Goal: Transaction & Acquisition: Purchase product/service

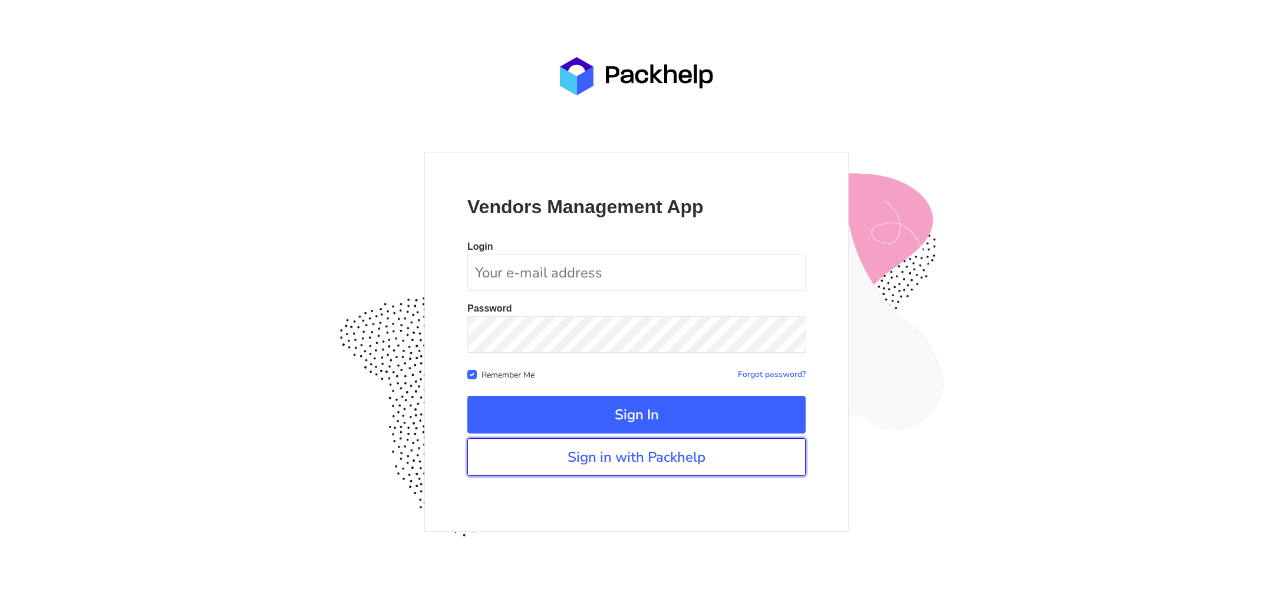
click at [611, 458] on link "Sign in with Packhelp" at bounding box center [636, 457] width 338 height 38
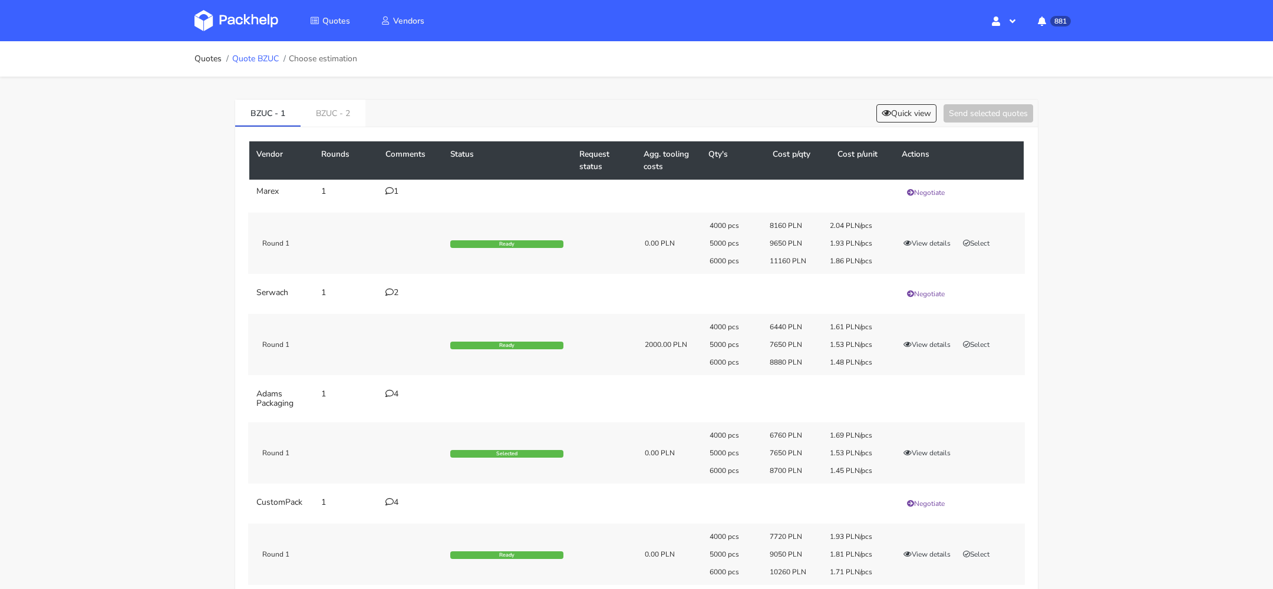
click at [267, 54] on link "Quote BZUC" at bounding box center [255, 58] width 47 height 9
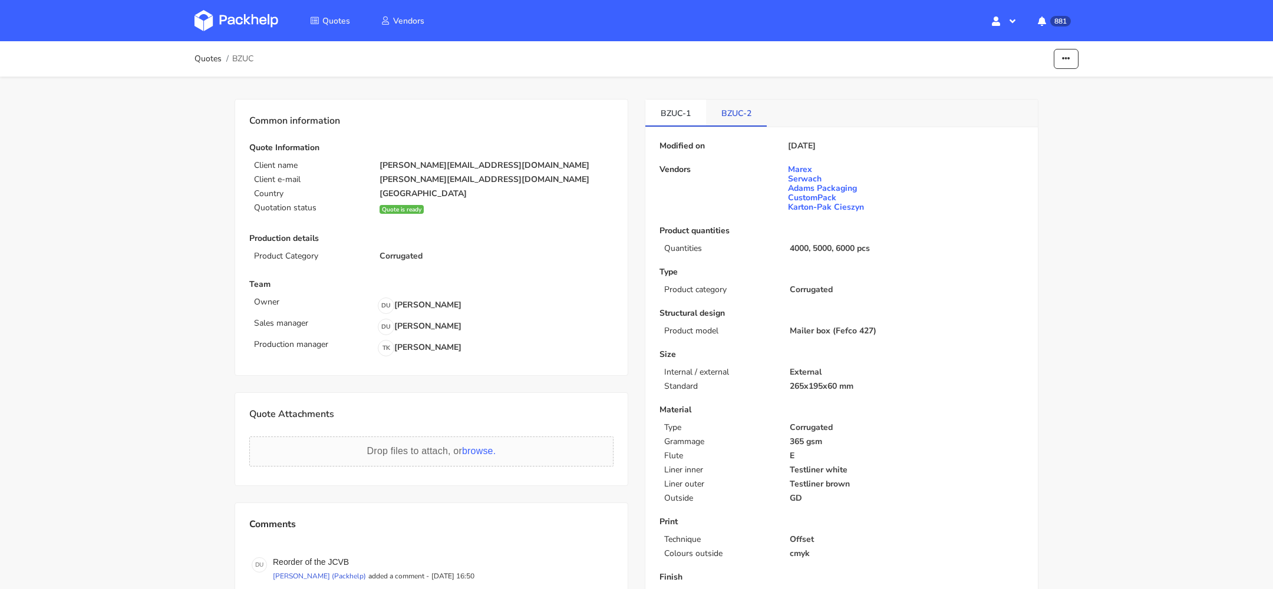
click at [735, 110] on link "BZUC-2" at bounding box center [736, 113] width 61 height 26
click at [667, 114] on link "BZUC-1" at bounding box center [675, 113] width 61 height 26
click at [741, 120] on link "BZUC-2" at bounding box center [736, 113] width 61 height 26
click at [655, 117] on link "BZUC-1" at bounding box center [675, 113] width 61 height 26
click at [734, 120] on link "BZUC-2" at bounding box center [736, 113] width 61 height 26
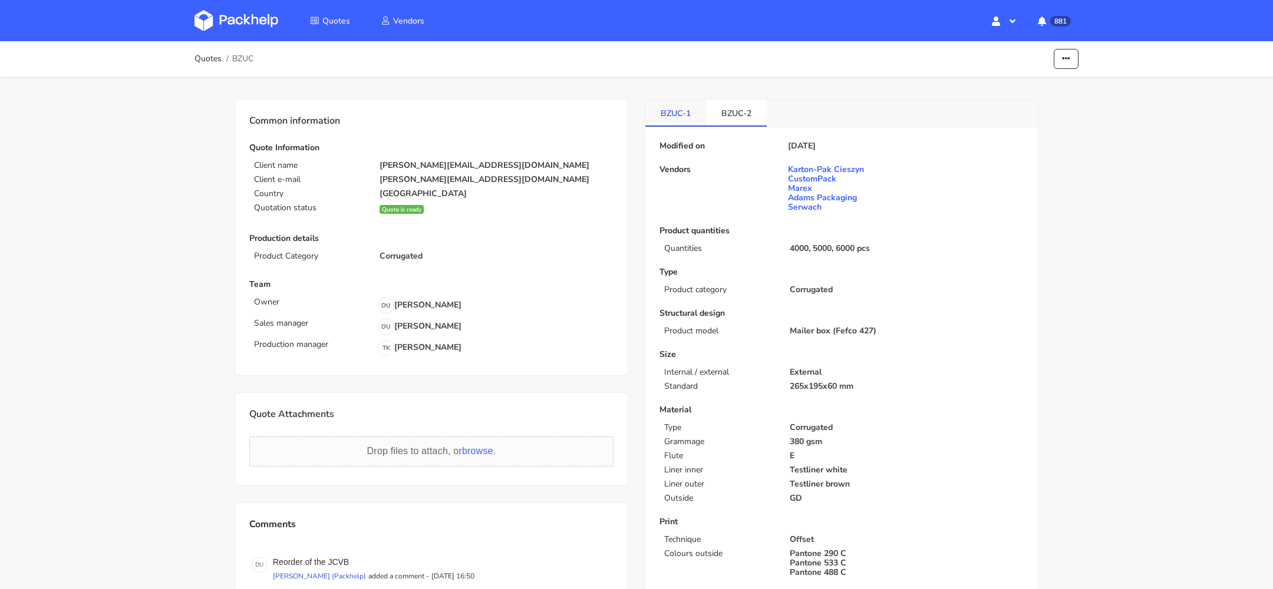
click at [669, 120] on link "BZUC-1" at bounding box center [675, 113] width 61 height 26
click at [748, 123] on link "BZUC-2" at bounding box center [736, 113] width 61 height 26
click at [697, 123] on link "BZUC-1" at bounding box center [675, 113] width 61 height 26
click at [761, 123] on link "BZUC-2" at bounding box center [736, 113] width 61 height 26
click at [1064, 61] on icon "button" at bounding box center [1066, 59] width 8 height 8
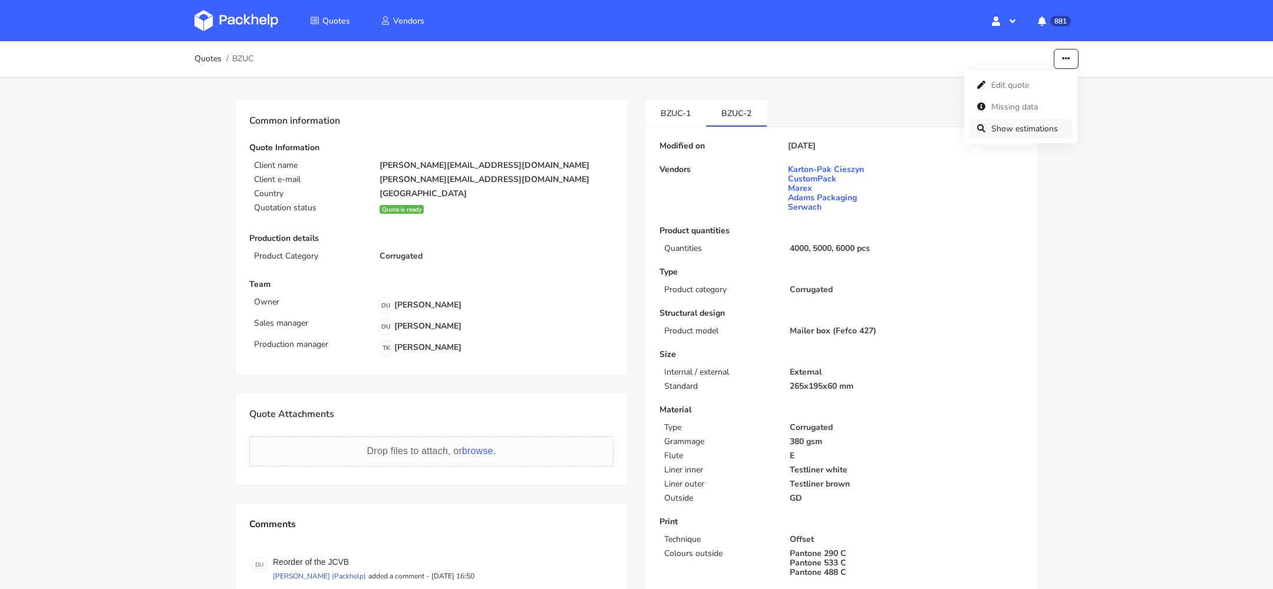
click at [1047, 120] on link "Show estimations" at bounding box center [1021, 128] width 104 height 19
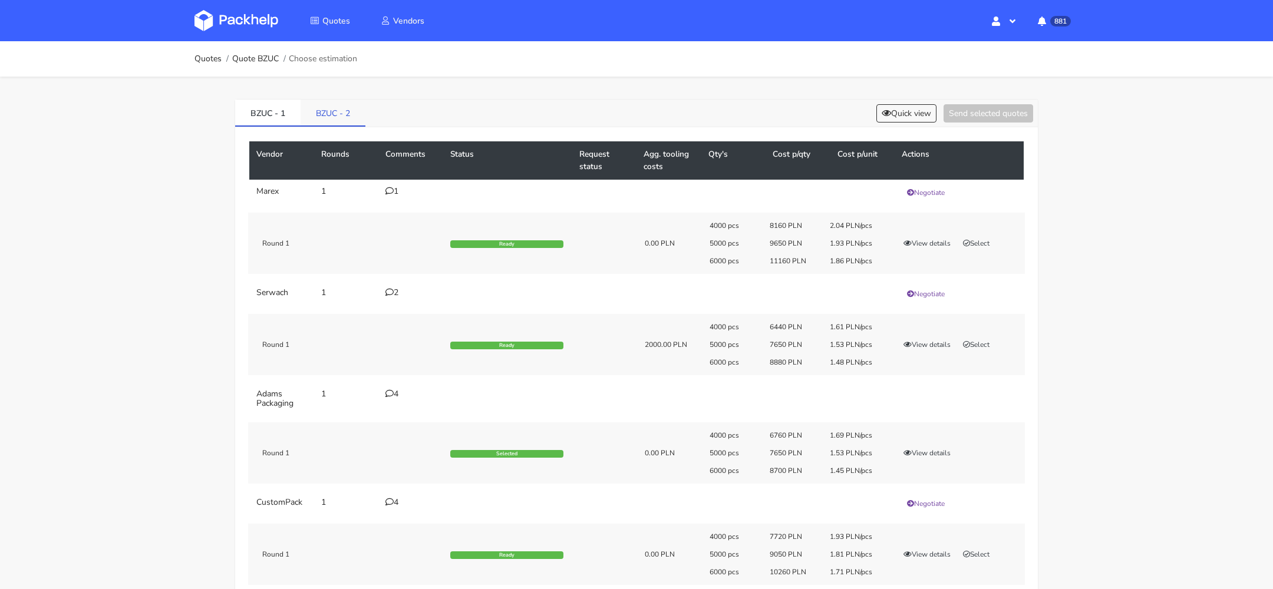
click at [319, 113] on link "BZUC - 2" at bounding box center [333, 113] width 65 height 26
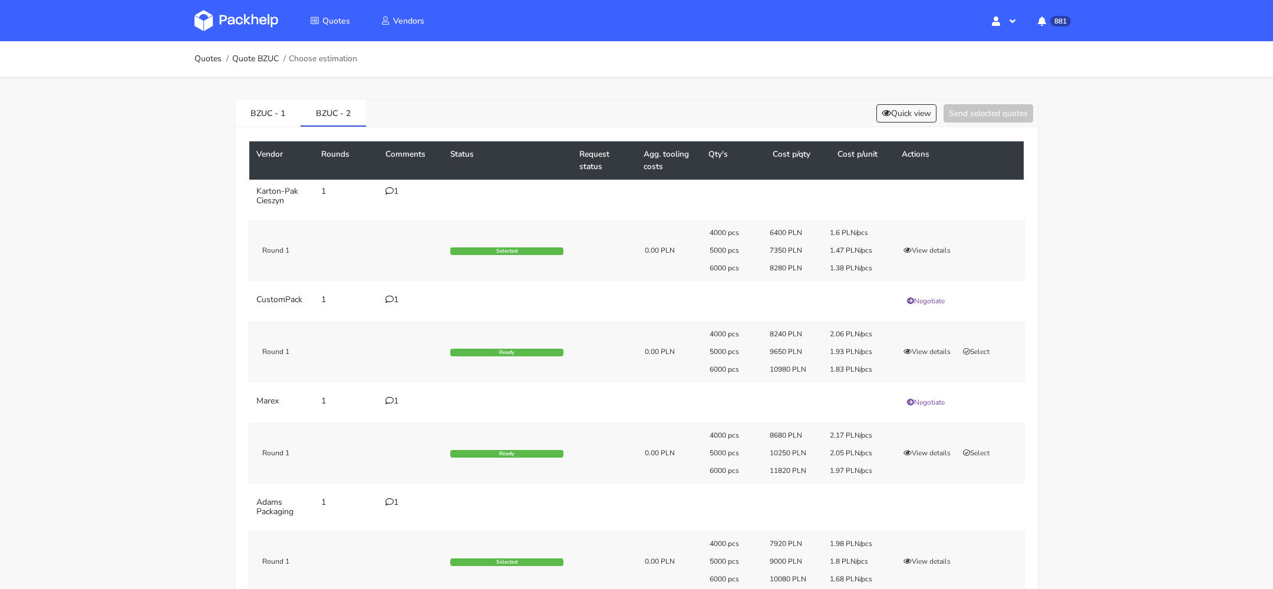
click at [387, 190] on icon at bounding box center [389, 191] width 8 height 8
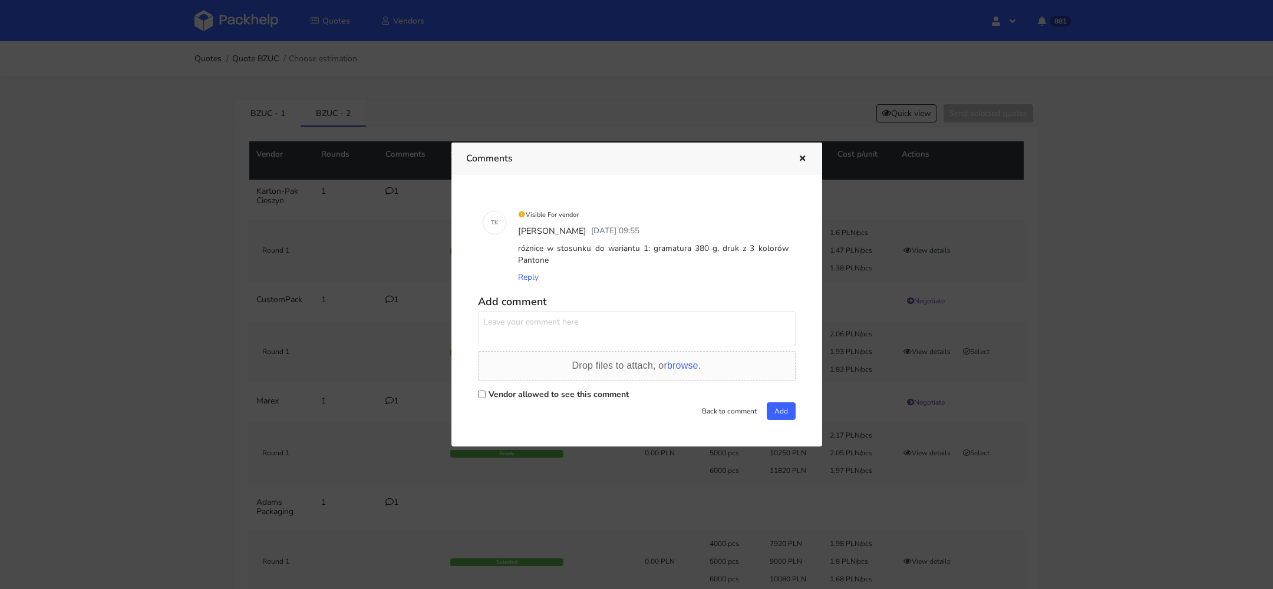
click at [800, 157] on icon "button" at bounding box center [802, 159] width 10 height 8
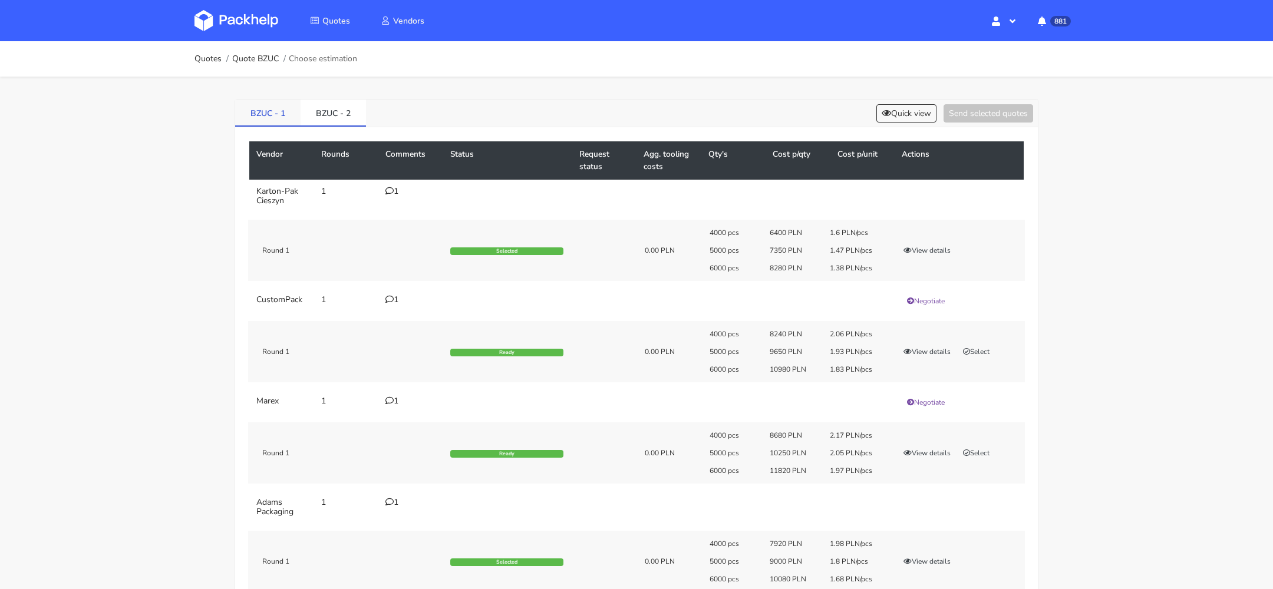
click at [267, 114] on link "BZUC - 1" at bounding box center [267, 113] width 65 height 26
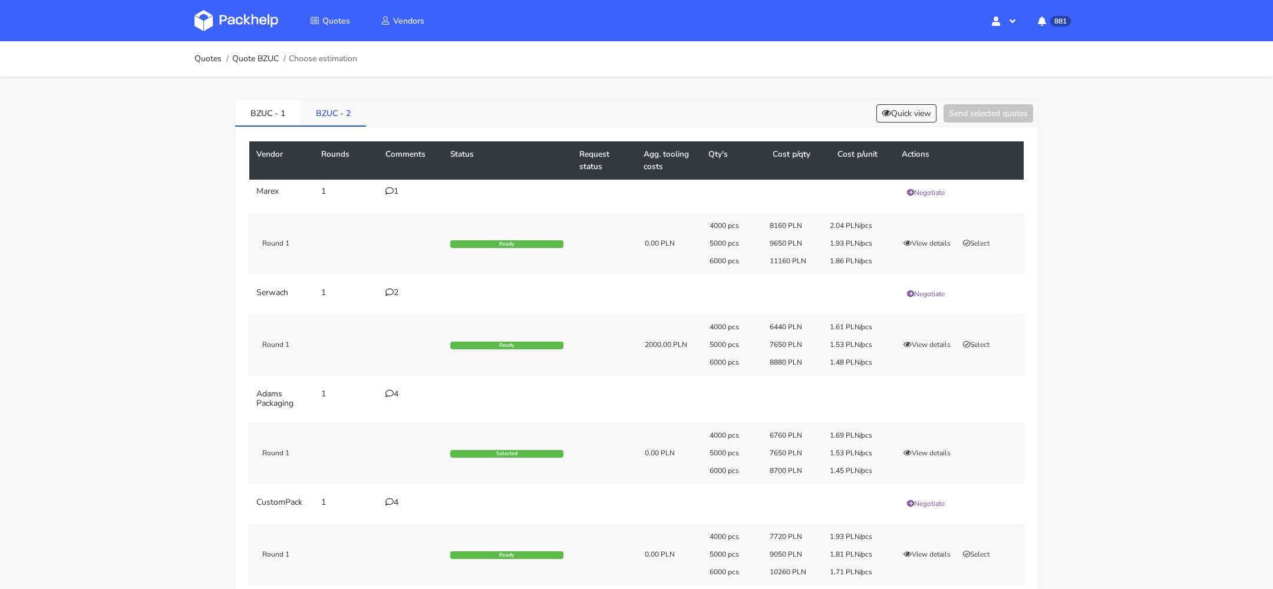
click at [343, 114] on link "BZUC - 2" at bounding box center [333, 113] width 65 height 26
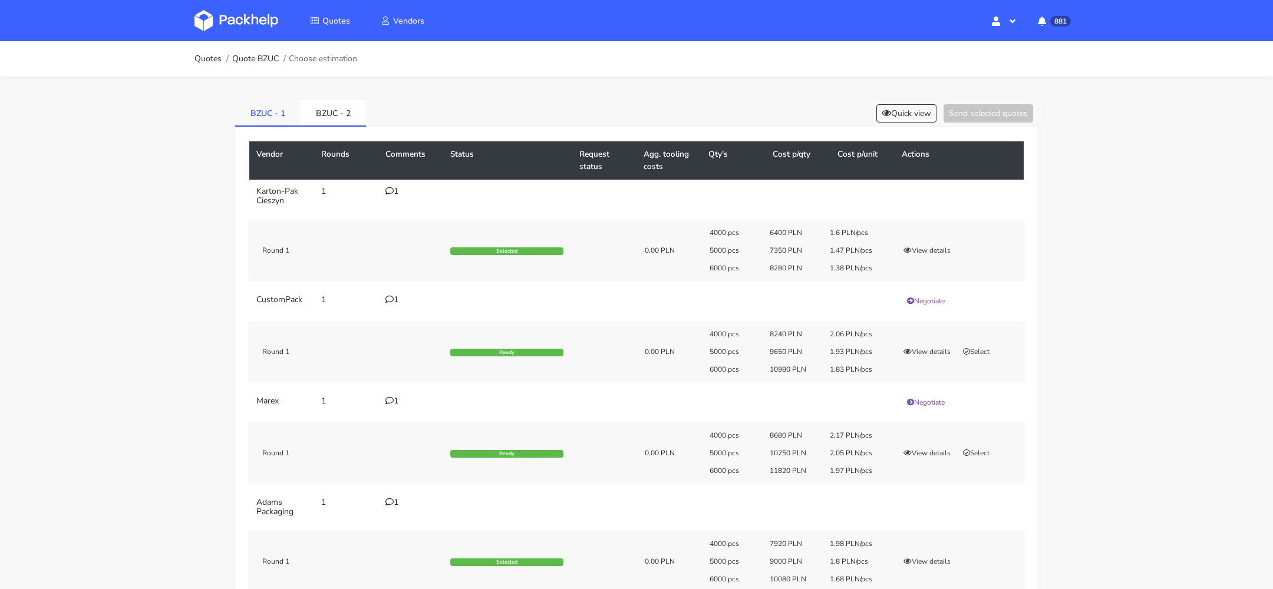
click at [298, 111] on link "BZUC - 1" at bounding box center [267, 113] width 65 height 26
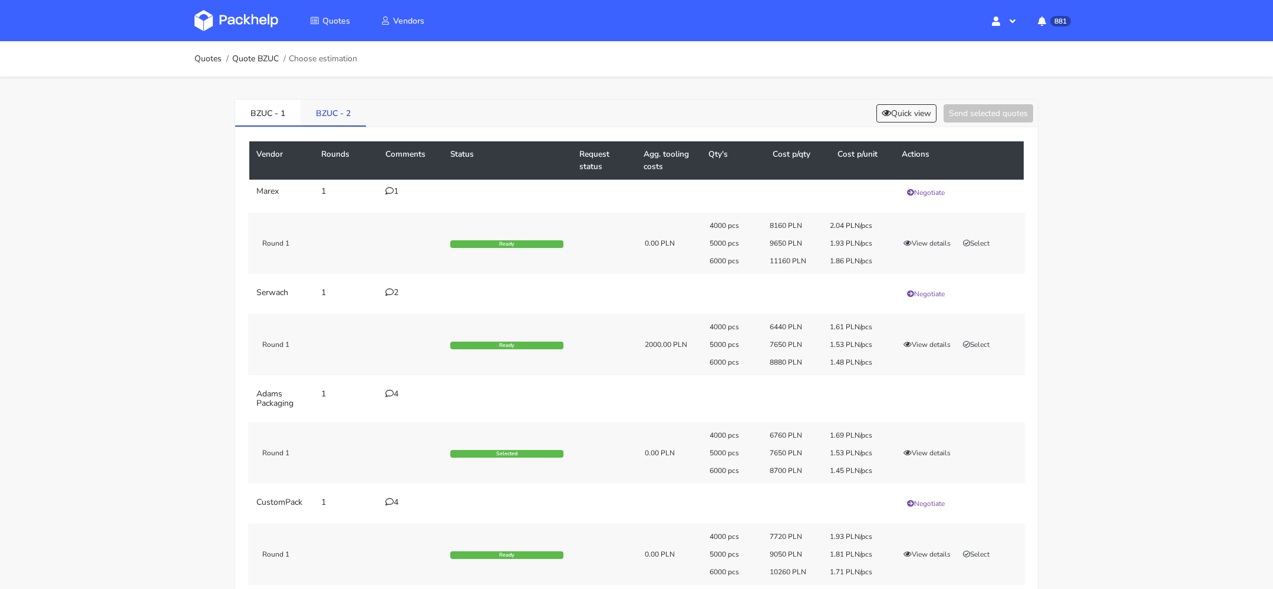
click at [355, 110] on link "BZUC - 2" at bounding box center [333, 113] width 65 height 26
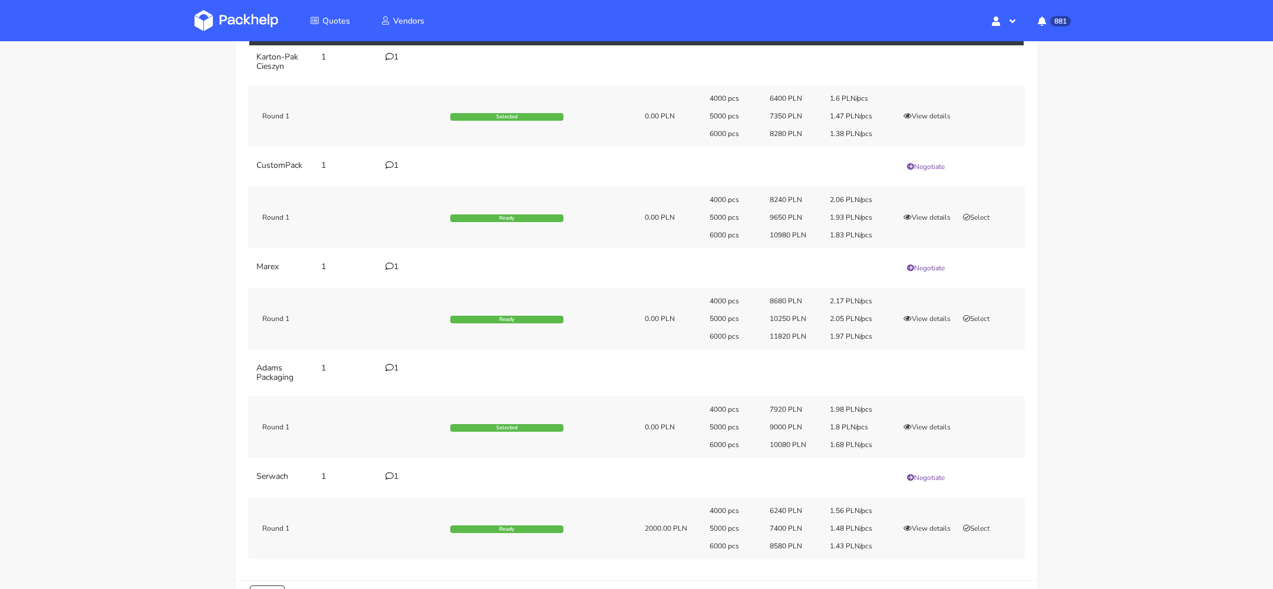
scroll to position [133, 0]
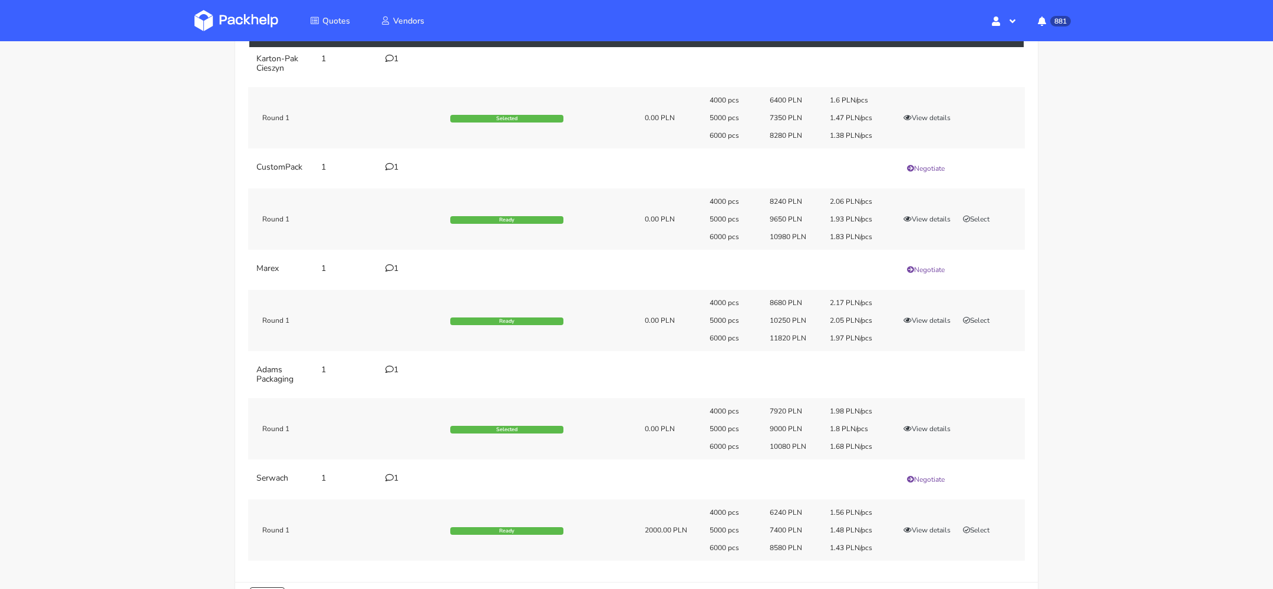
click at [394, 60] on div "1" at bounding box center [410, 58] width 51 height 9
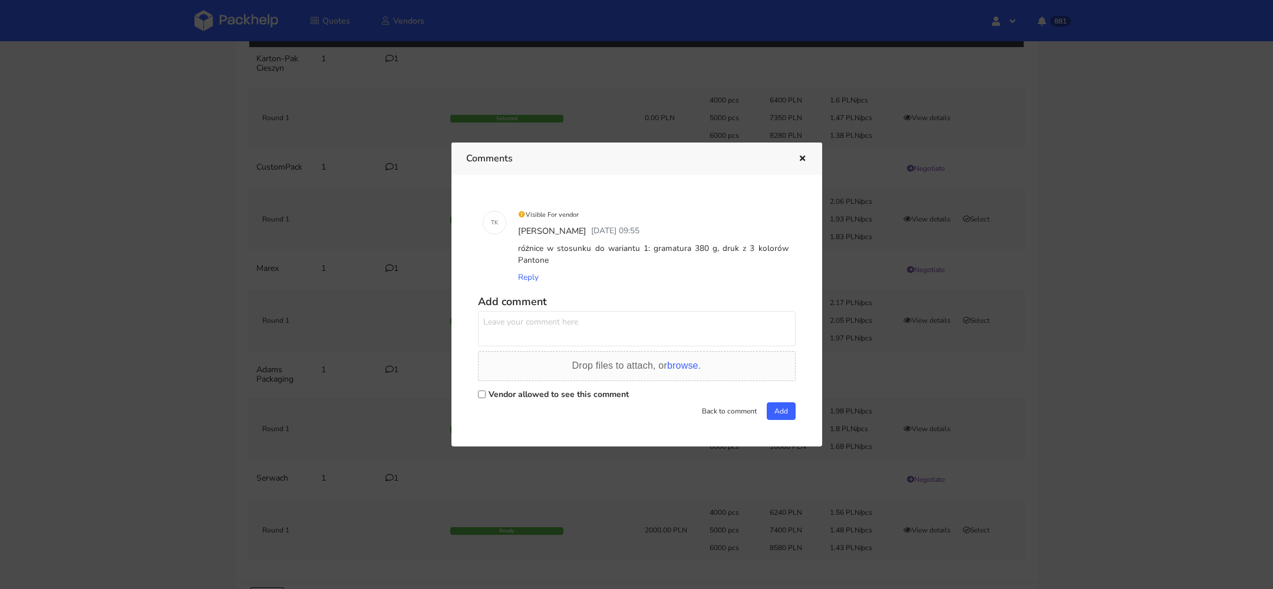
click at [801, 159] on icon "button" at bounding box center [802, 159] width 10 height 8
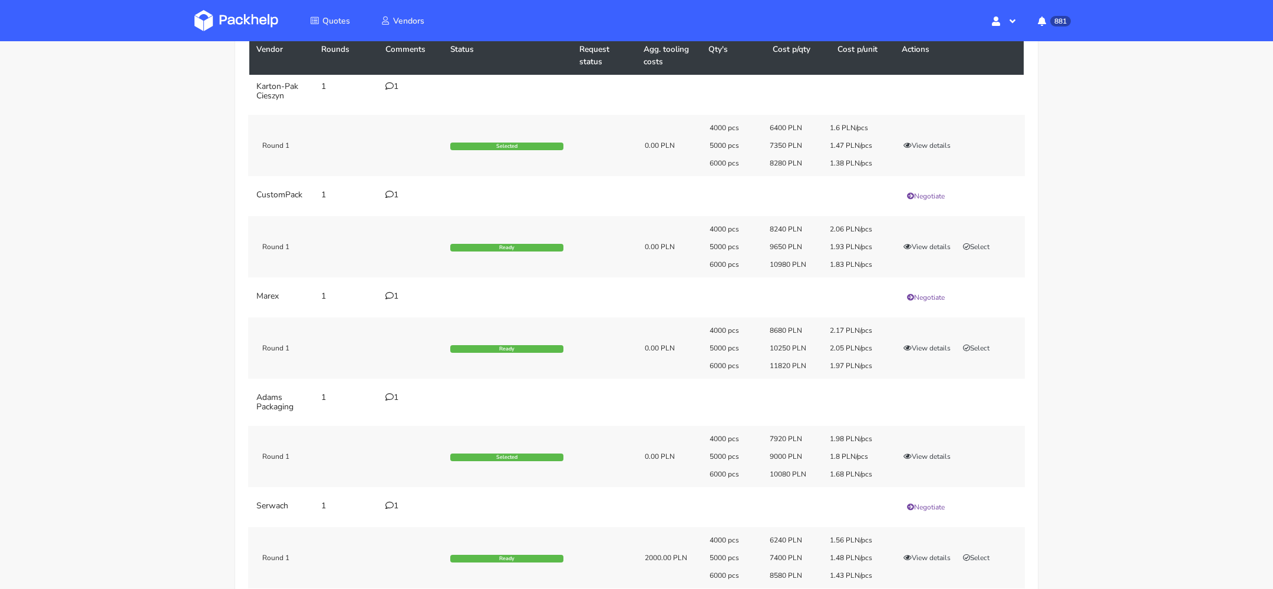
scroll to position [66, 0]
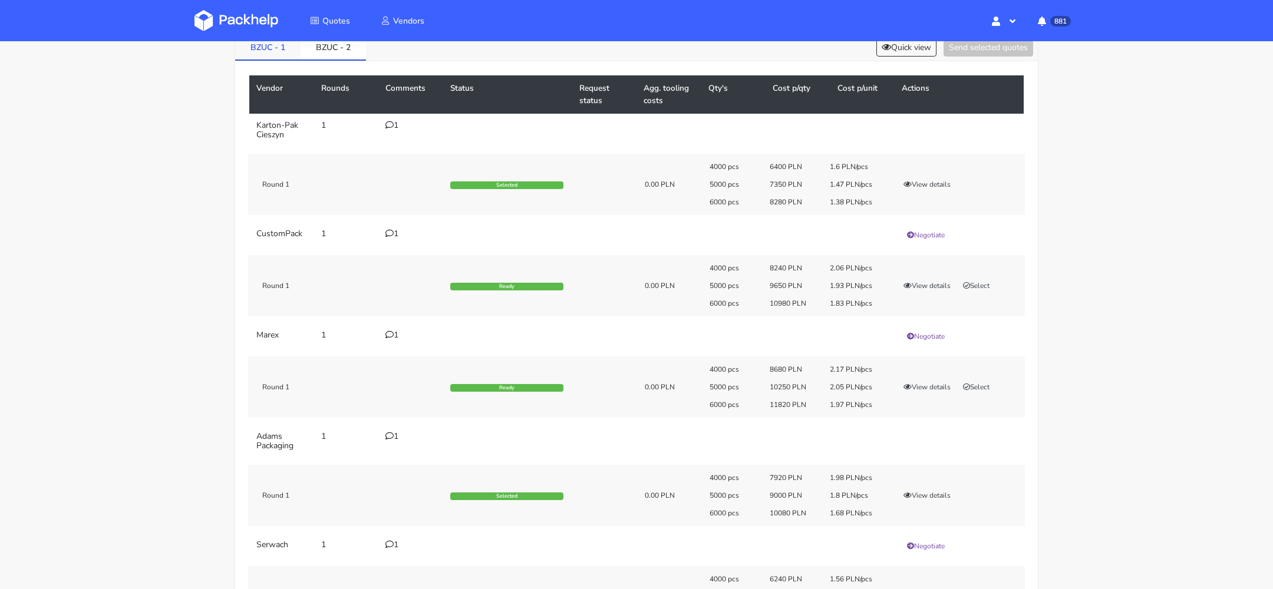
click at [267, 45] on link "BZUC - 1" at bounding box center [267, 47] width 65 height 26
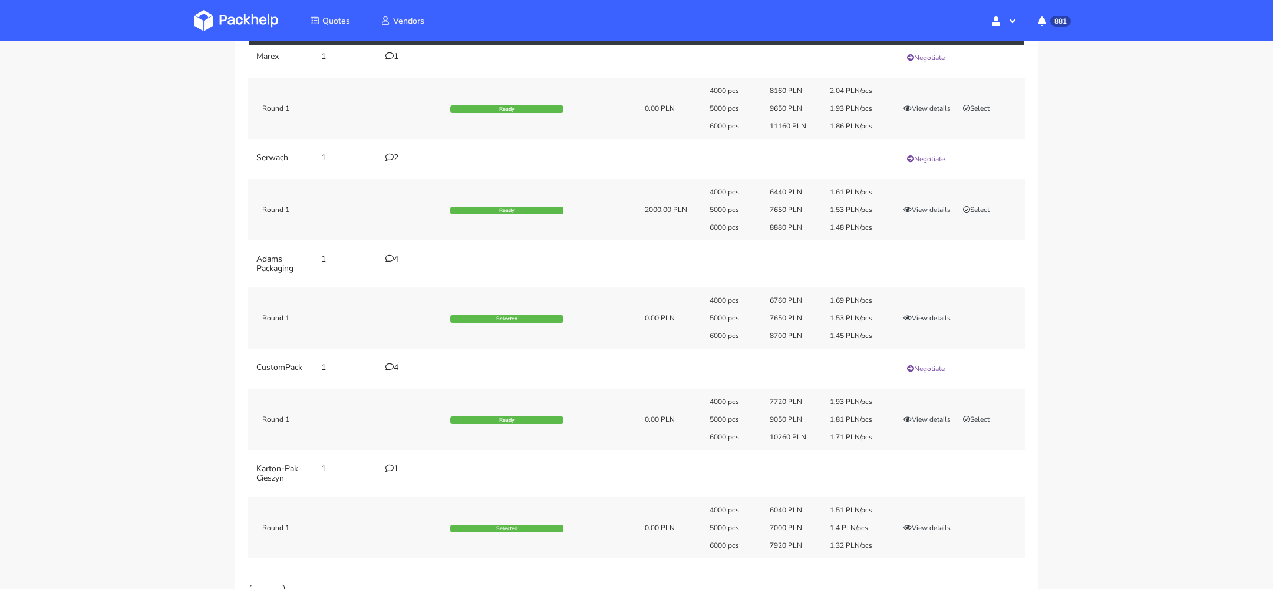
scroll to position [0, 0]
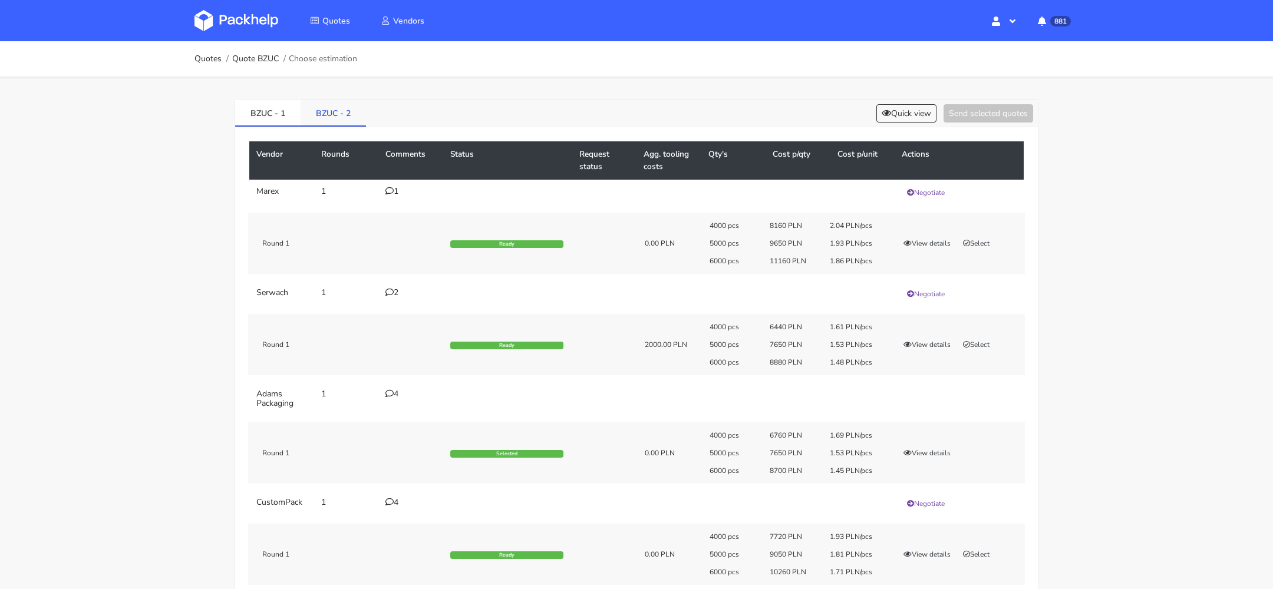
click at [344, 108] on link "BZUC - 2" at bounding box center [333, 113] width 65 height 26
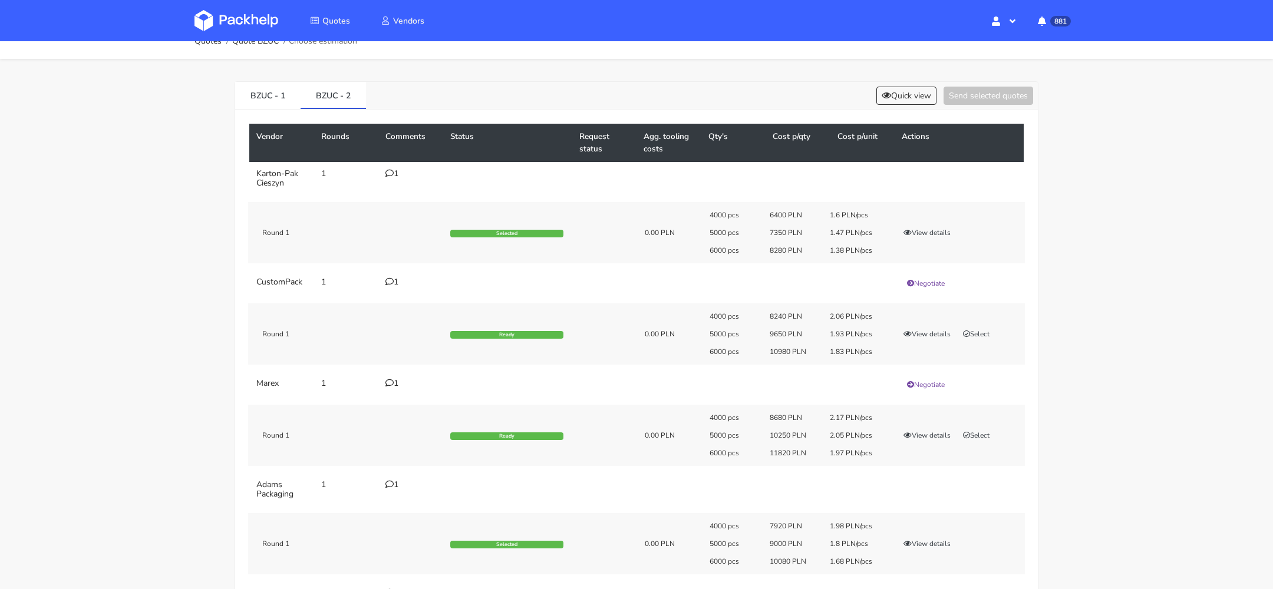
scroll to position [16, 0]
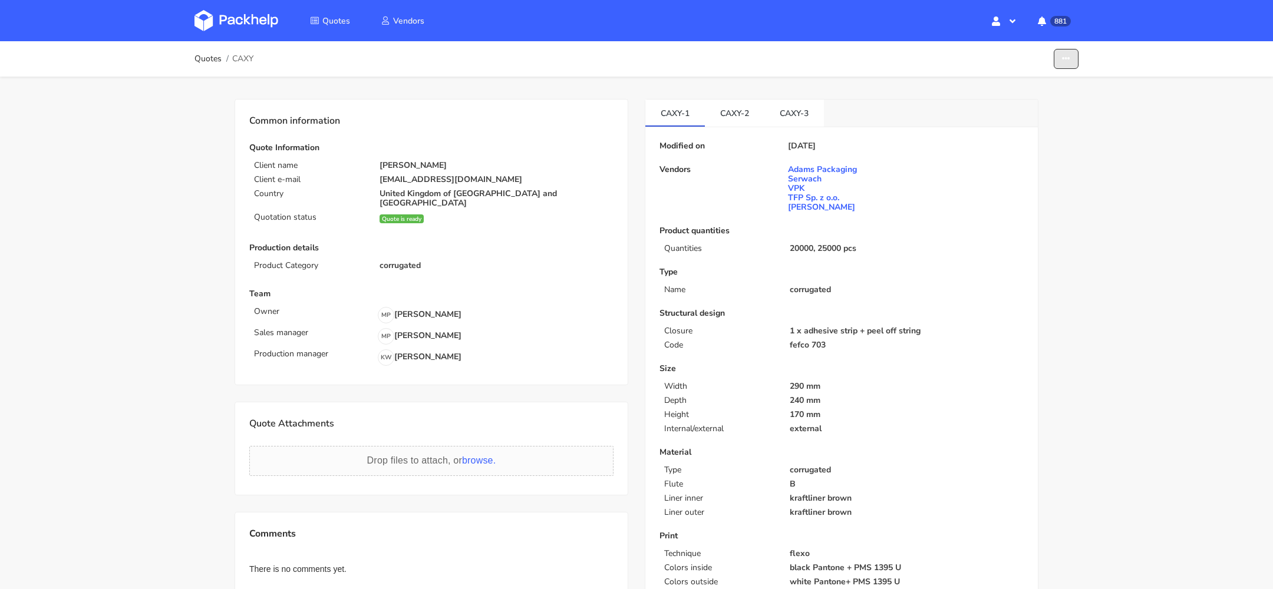
click at [1063, 58] on icon "button" at bounding box center [1066, 59] width 8 height 8
click at [1054, 127] on link "Show estimations" at bounding box center [1021, 128] width 104 height 19
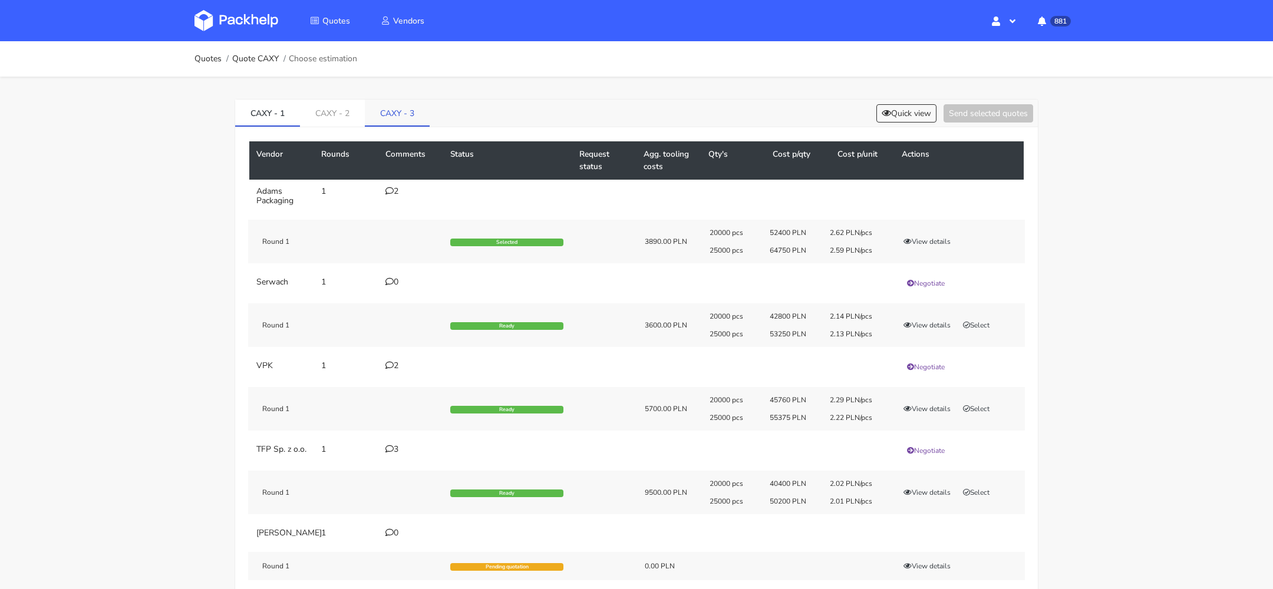
click at [402, 124] on link "CAXY - 3" at bounding box center [397, 113] width 65 height 26
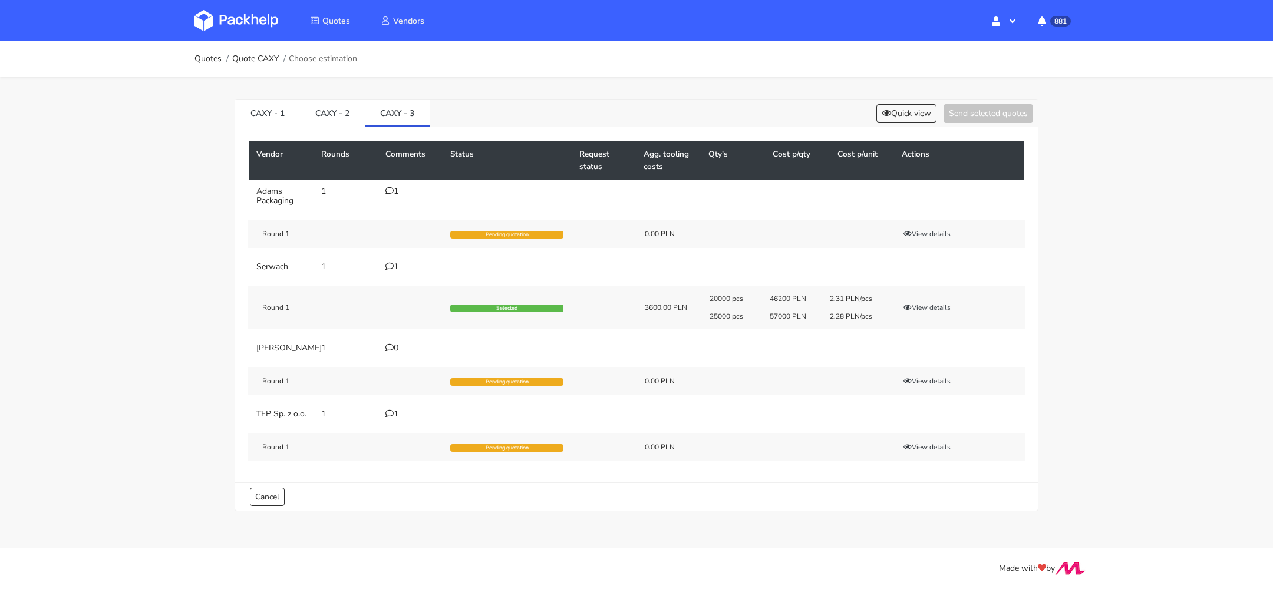
click at [388, 183] on td "1" at bounding box center [410, 196] width 65 height 33
click at [388, 189] on icon at bounding box center [389, 191] width 8 height 8
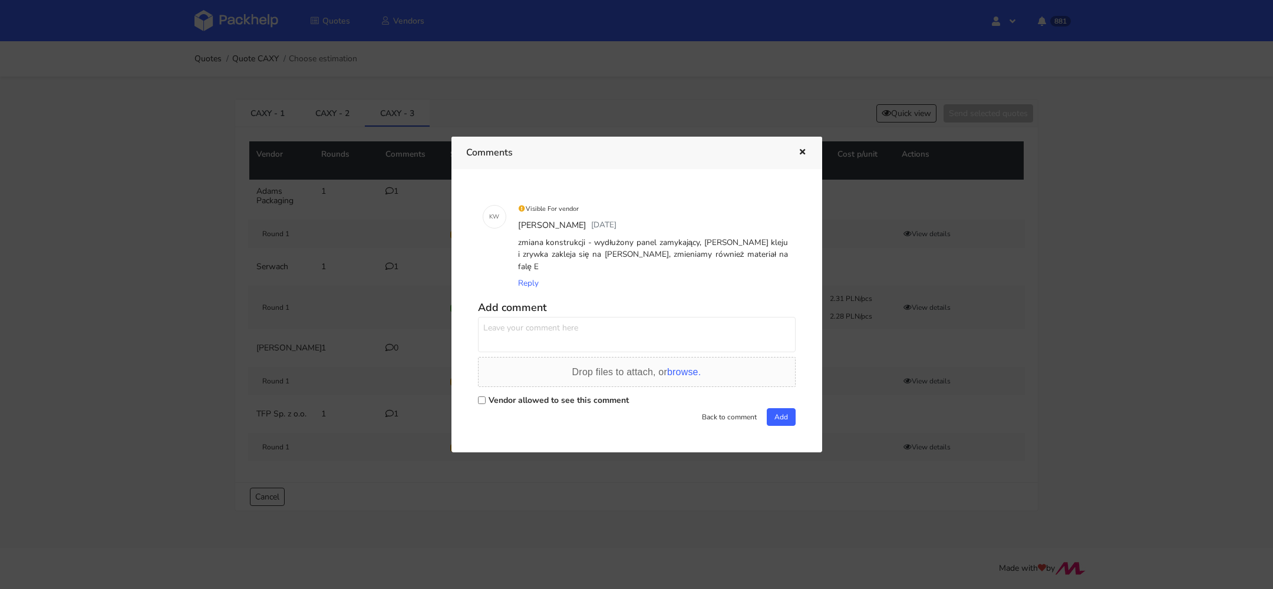
click at [804, 157] on icon "button" at bounding box center [802, 153] width 10 height 8
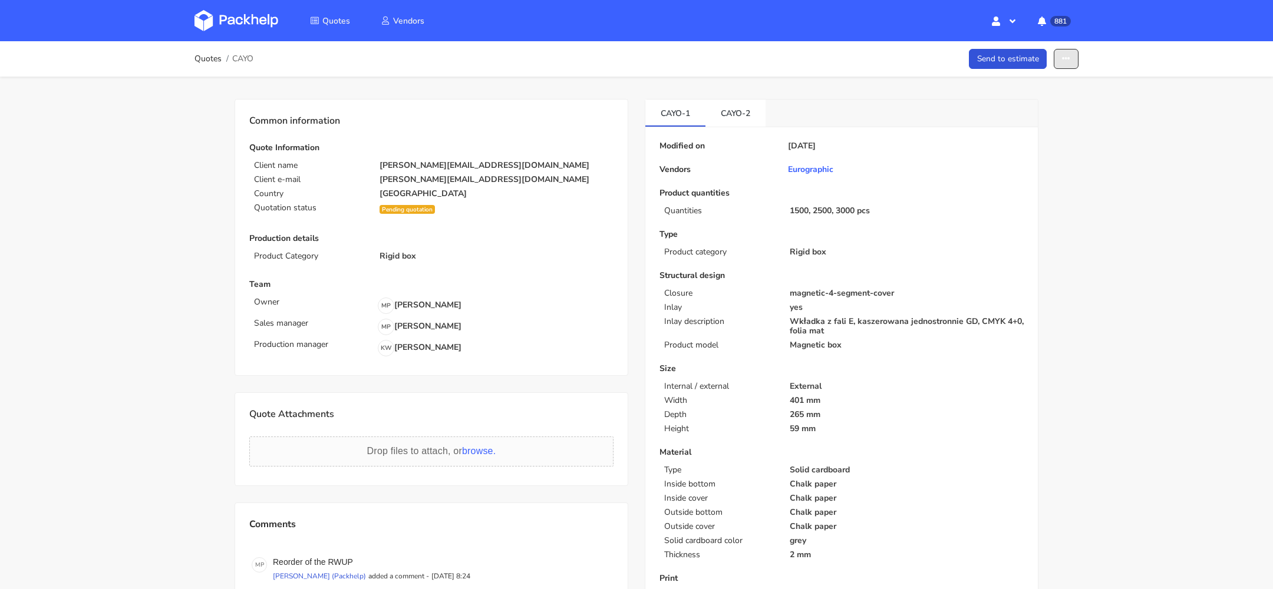
click at [1070, 55] on icon "button" at bounding box center [1066, 59] width 8 height 8
click at [1013, 157] on link "Show estimations" at bounding box center [1021, 150] width 104 height 19
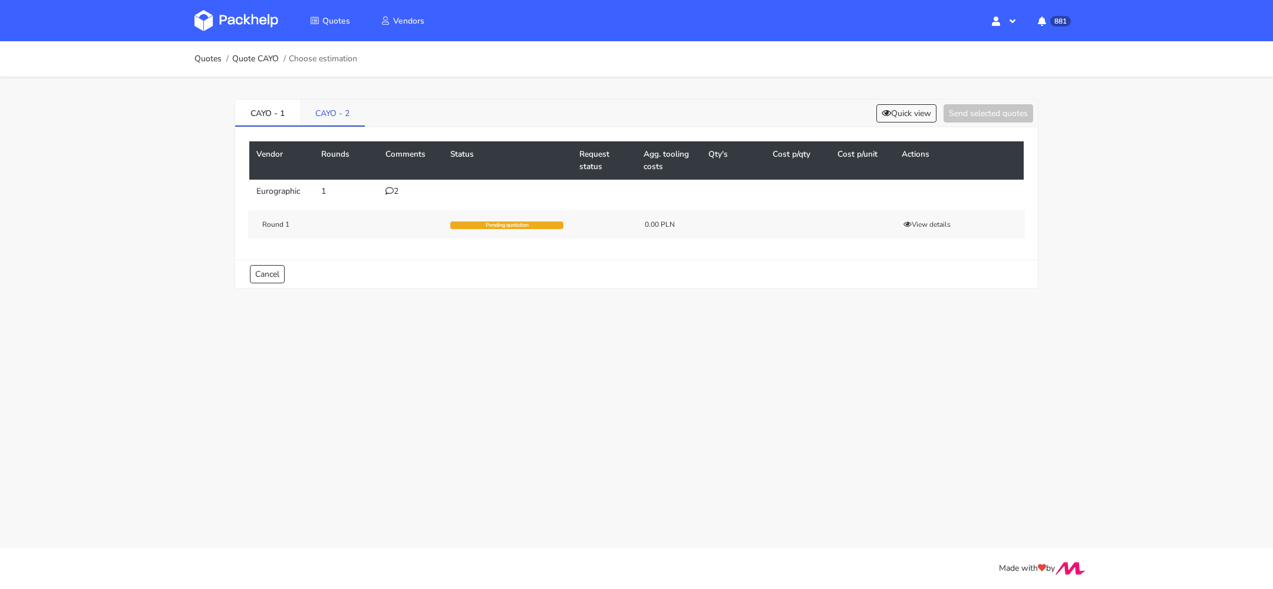
click at [333, 113] on link "CAYO - 2" at bounding box center [332, 113] width 65 height 26
click at [261, 110] on link "CAYO - 1" at bounding box center [267, 113] width 65 height 26
click at [400, 192] on div "2" at bounding box center [410, 191] width 51 height 9
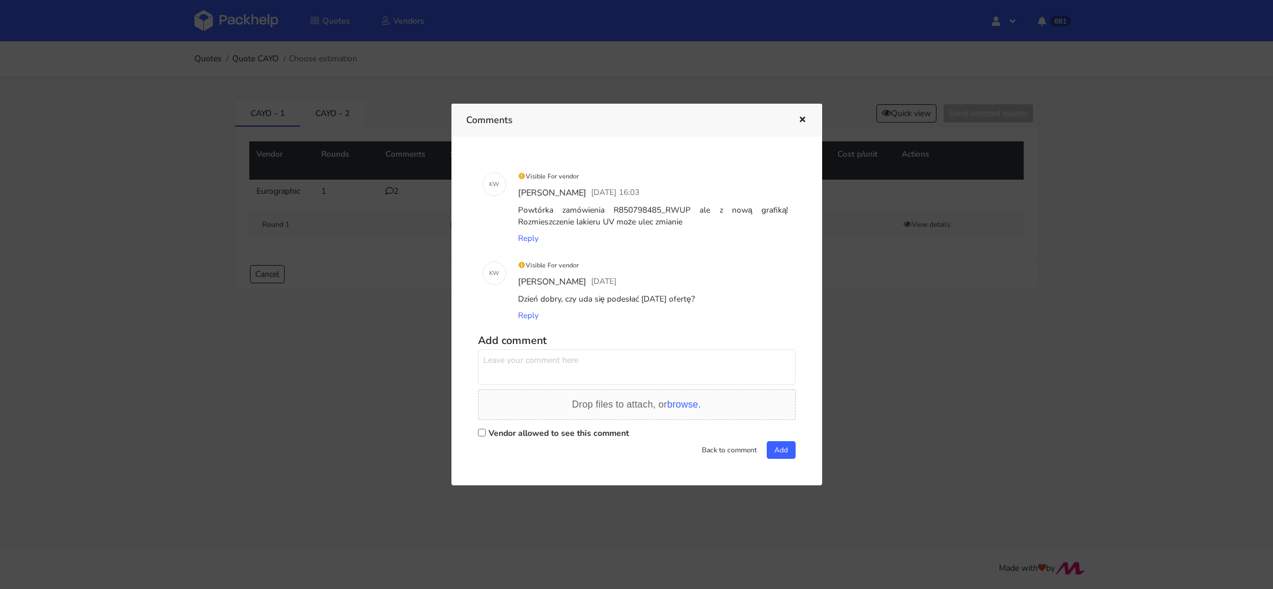
click at [795, 117] on button "button" at bounding box center [800, 120] width 13 height 15
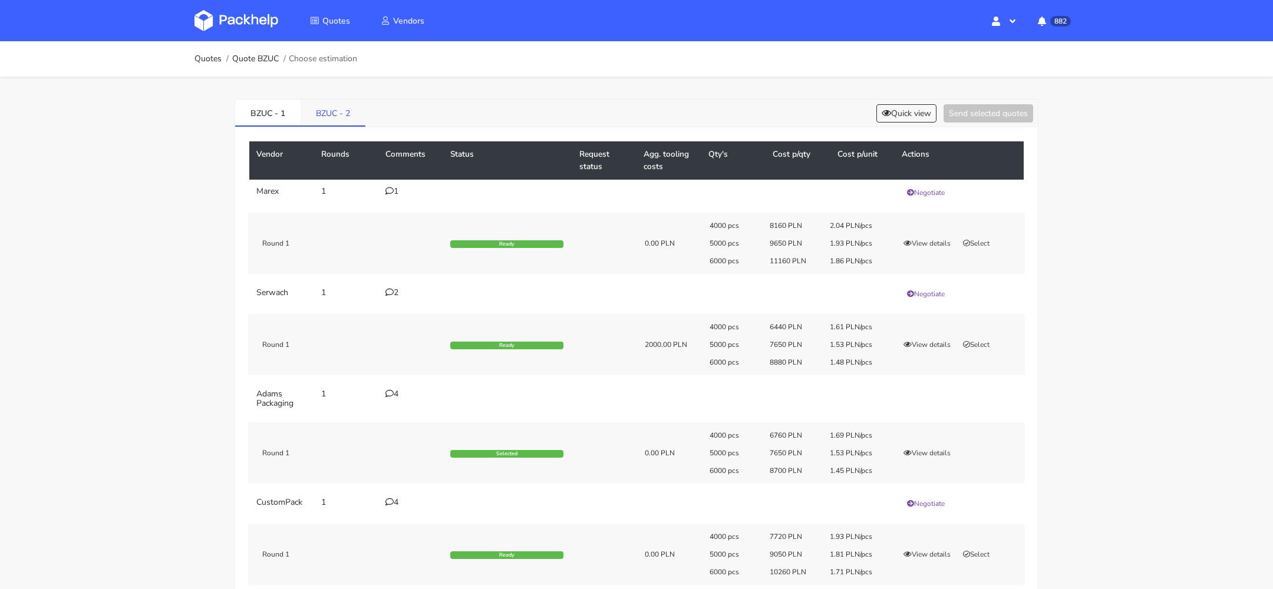
click at [334, 109] on link "BZUC - 2" at bounding box center [333, 113] width 65 height 26
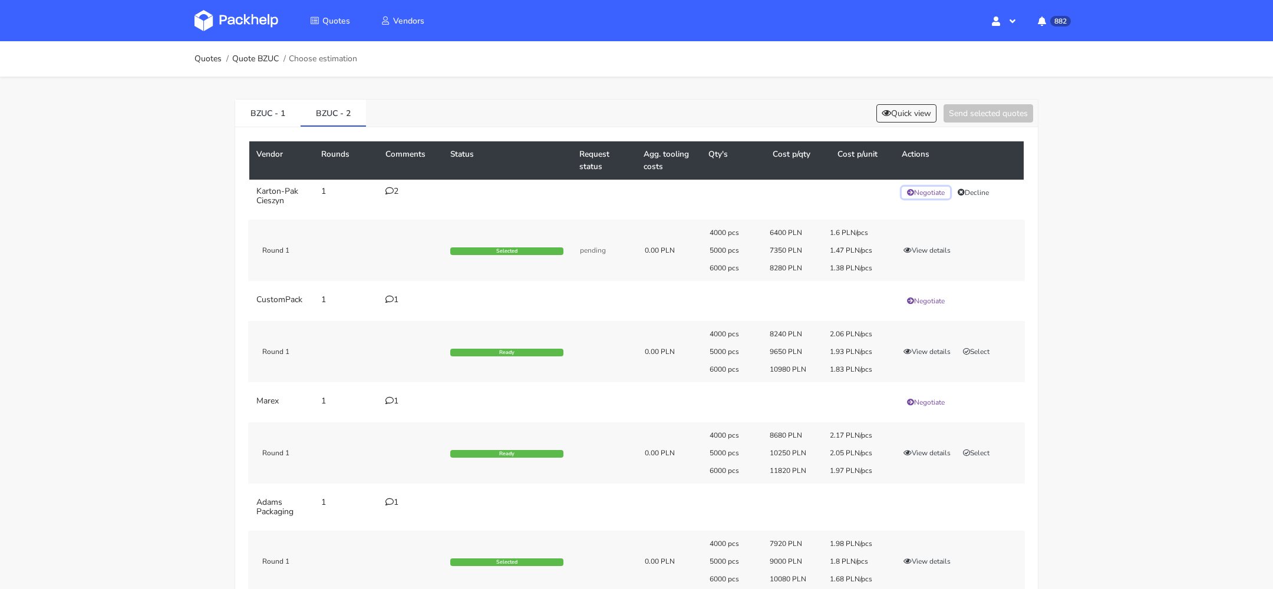
click at [932, 190] on button "Negotiate" at bounding box center [926, 193] width 48 height 12
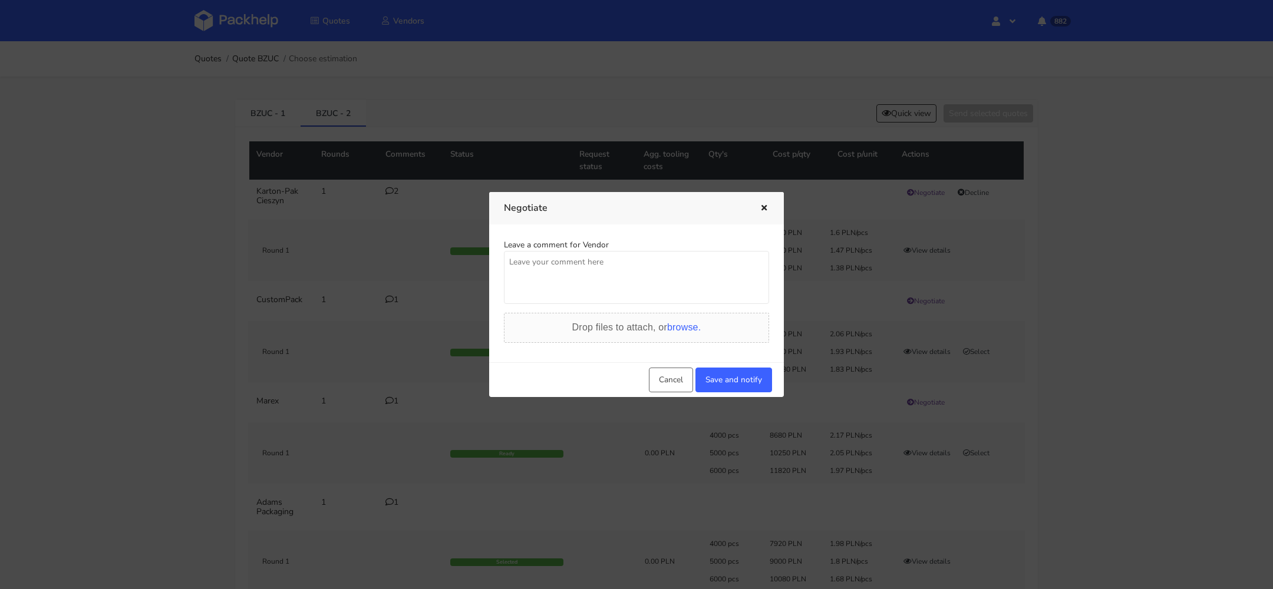
click at [618, 269] on textarea at bounding box center [636, 277] width 265 height 53
click at [533, 270] on textarea "Dzień dobry Panie Rafale, czy tutaj uda się zrobić lepszą cenę? Klient kupi 50 …" at bounding box center [636, 277] width 265 height 53
click at [608, 283] on textarea "Dzień dobry Panie Rafale, czy tutaj uda się zrobić lepszą cenę? Klient kupi 5 0…" at bounding box center [636, 277] width 265 height 53
click at [555, 281] on textarea "Dzień dobry Panie Rafale, czy tutaj uda się zrobić lepszą cenę? Klient kupi 5 0…" at bounding box center [636, 277] width 265 height 53
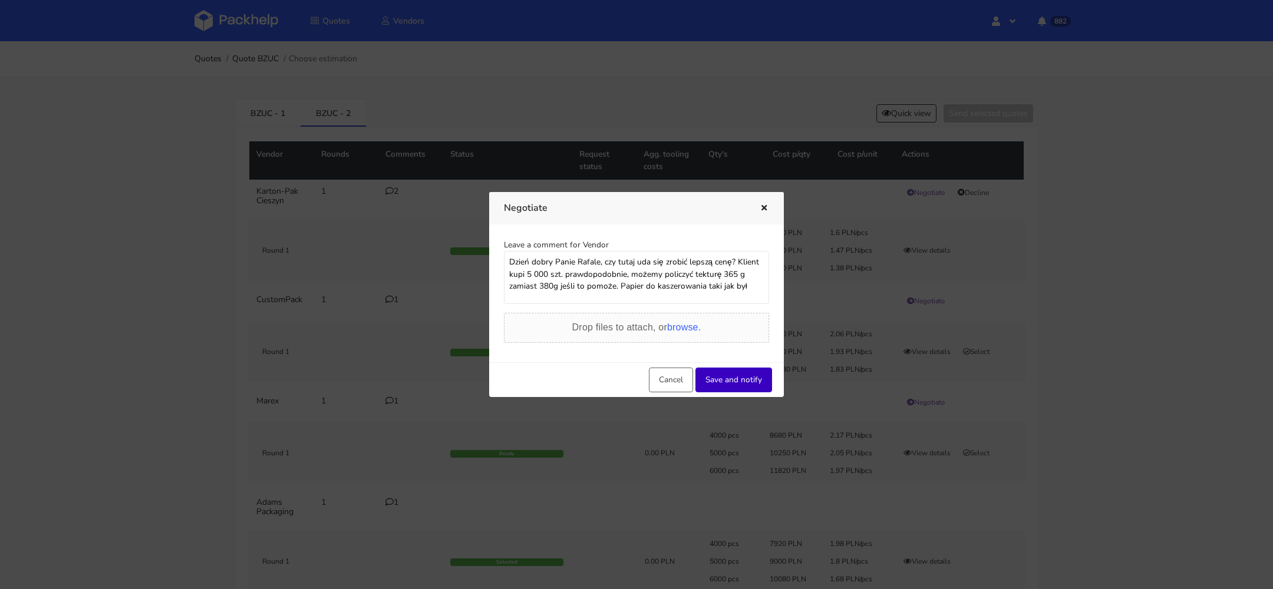
type textarea "Dzień dobry Panie Rafale, czy tutaj uda się zrobić lepszą cenę? Klient kupi 5 0…"
click at [743, 375] on button "Save and notify" at bounding box center [733, 380] width 77 height 25
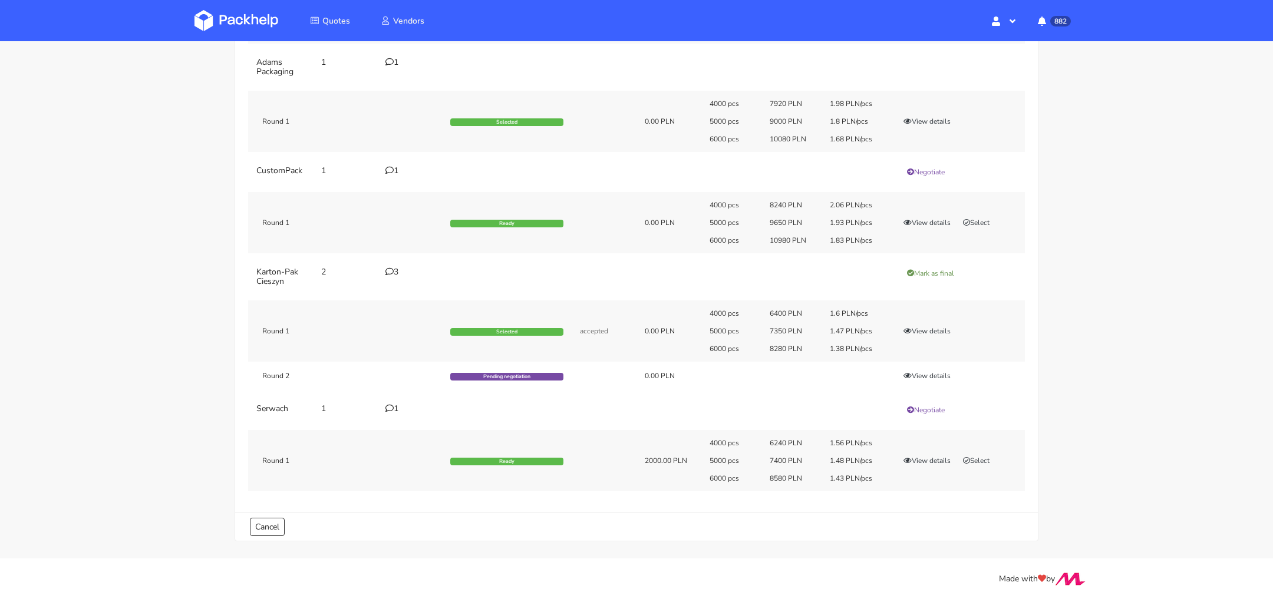
scroll to position [223, 0]
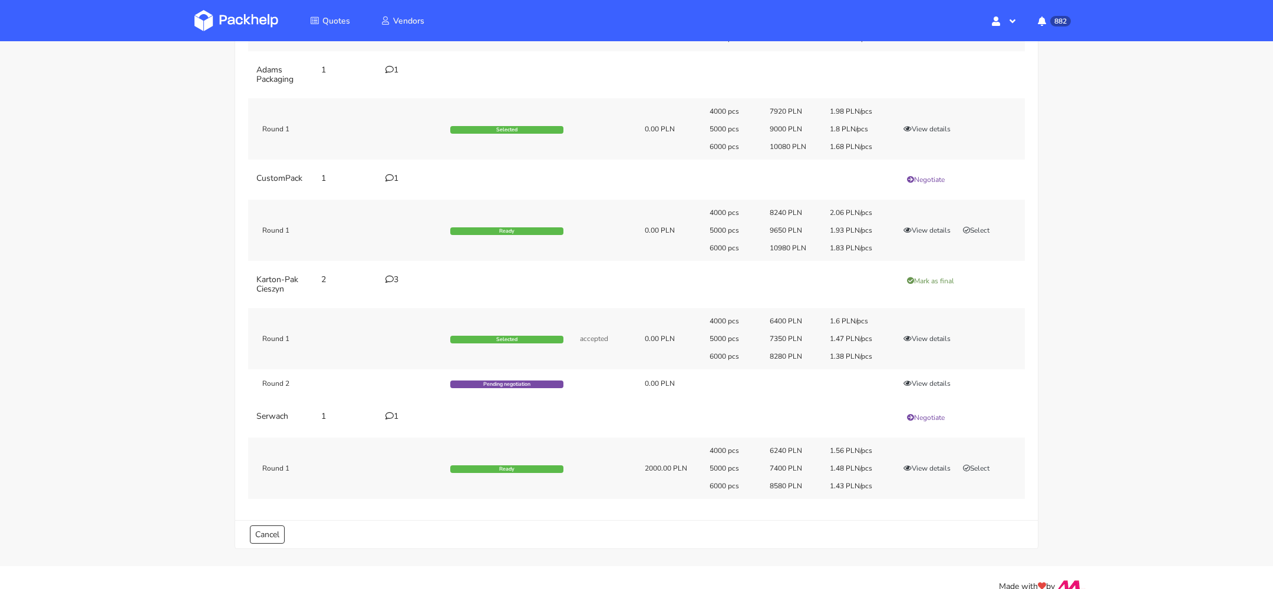
click at [387, 417] on icon at bounding box center [389, 416] width 8 height 8
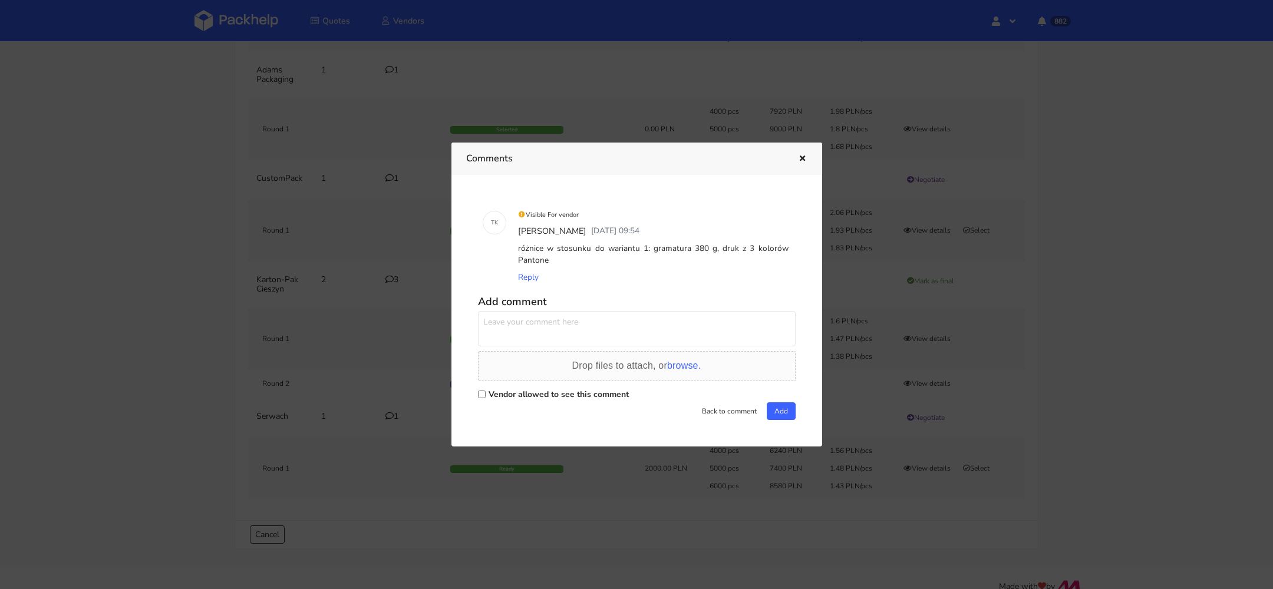
click at [804, 153] on button "button" at bounding box center [800, 158] width 13 height 15
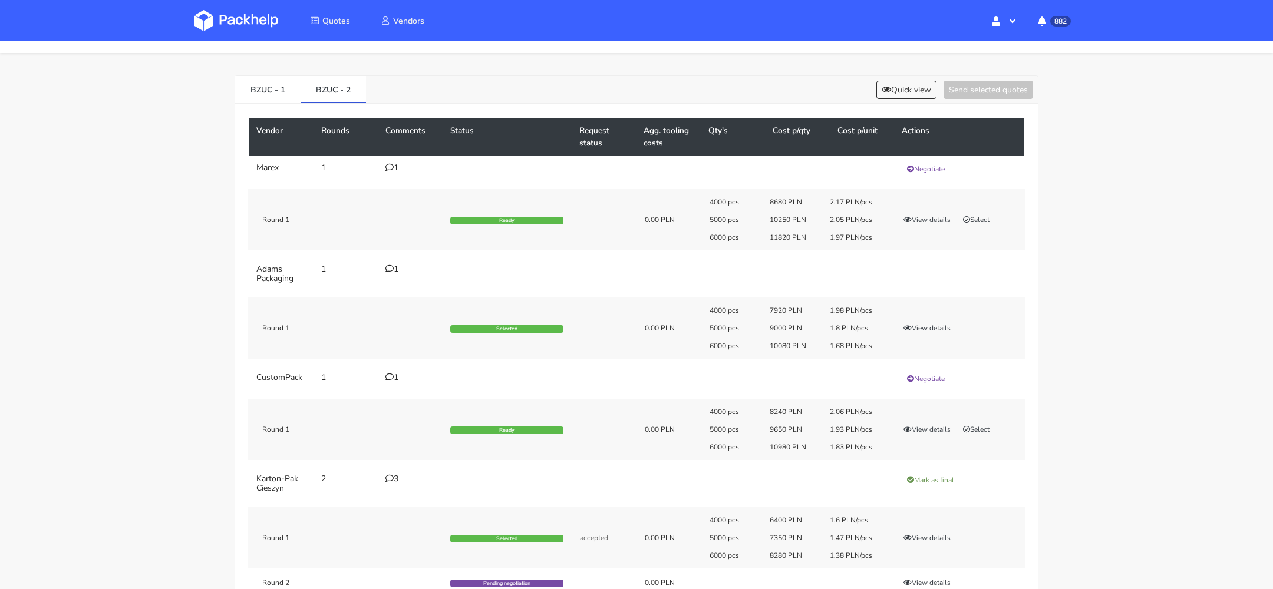
scroll to position [0, 0]
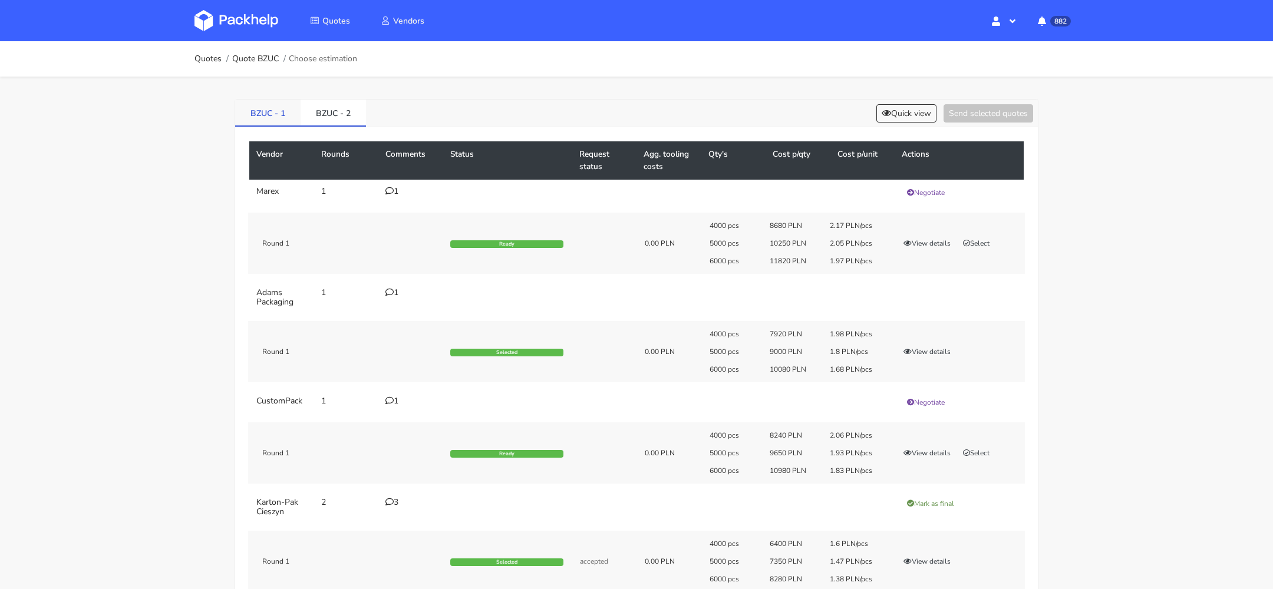
click at [262, 118] on link "BZUC - 1" at bounding box center [267, 113] width 65 height 26
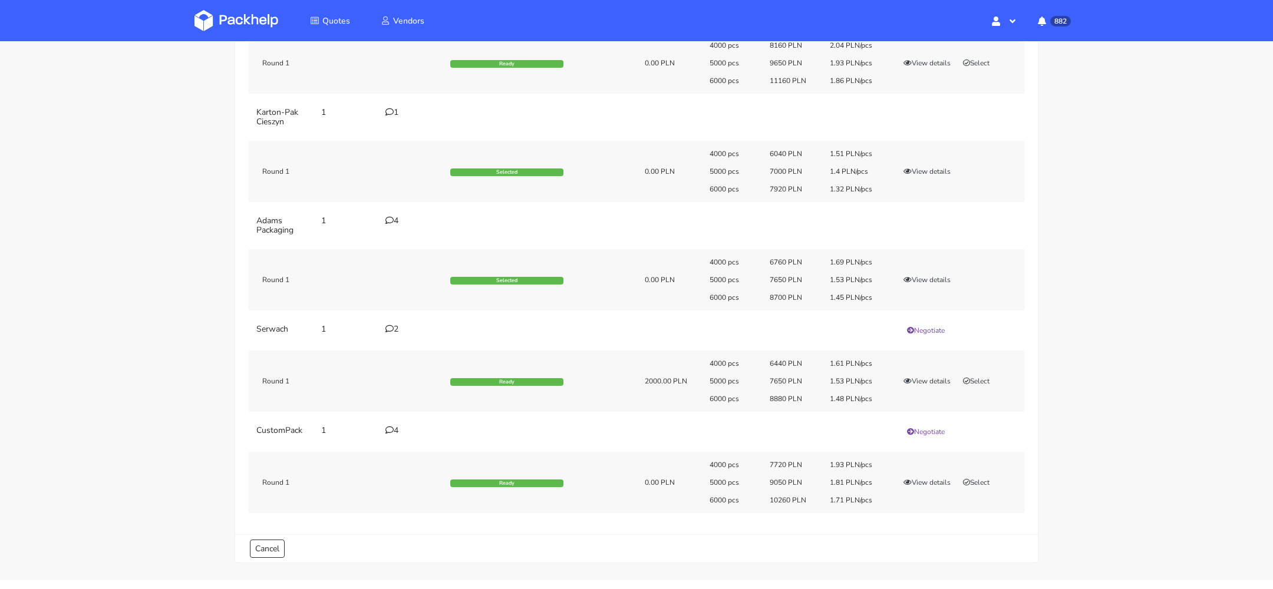
scroll to position [179, 0]
click at [395, 334] on div "2" at bounding box center [410, 330] width 51 height 9
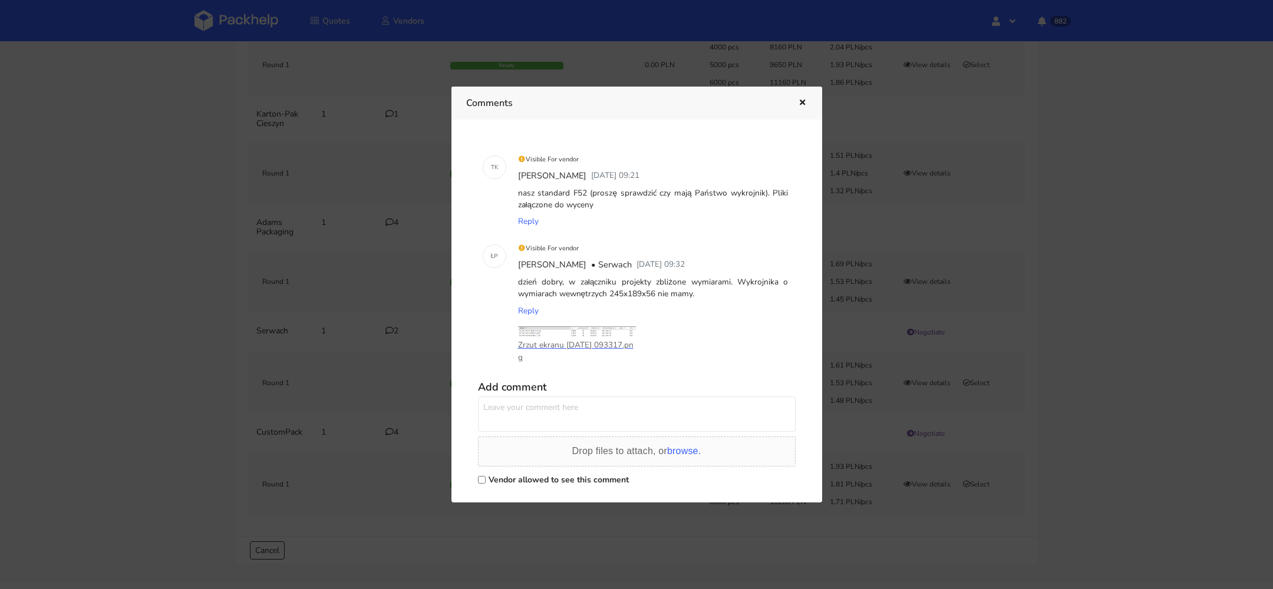
click at [798, 103] on icon "button" at bounding box center [802, 103] width 10 height 8
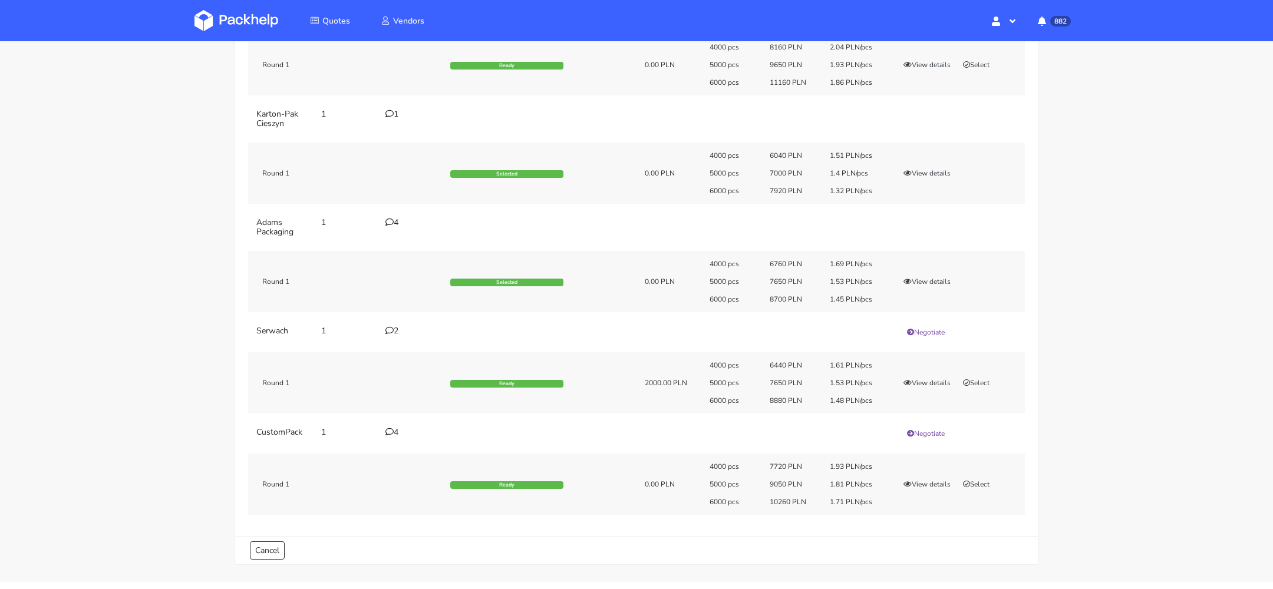
scroll to position [0, 0]
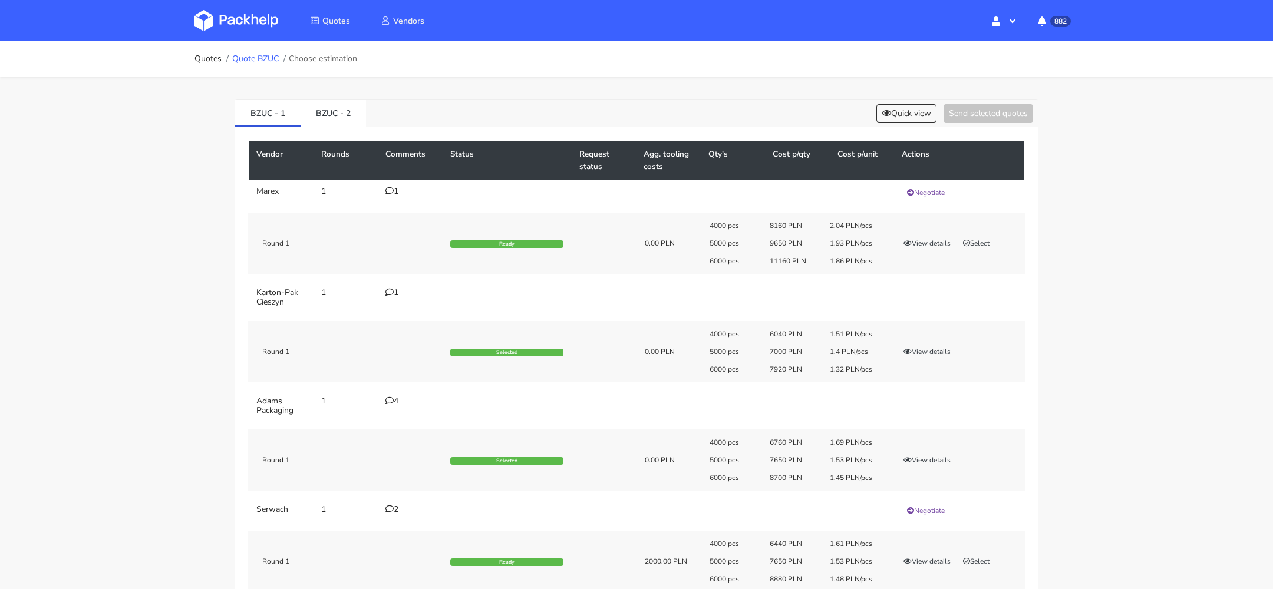
click at [264, 57] on link "Quote BZUC" at bounding box center [255, 58] width 47 height 9
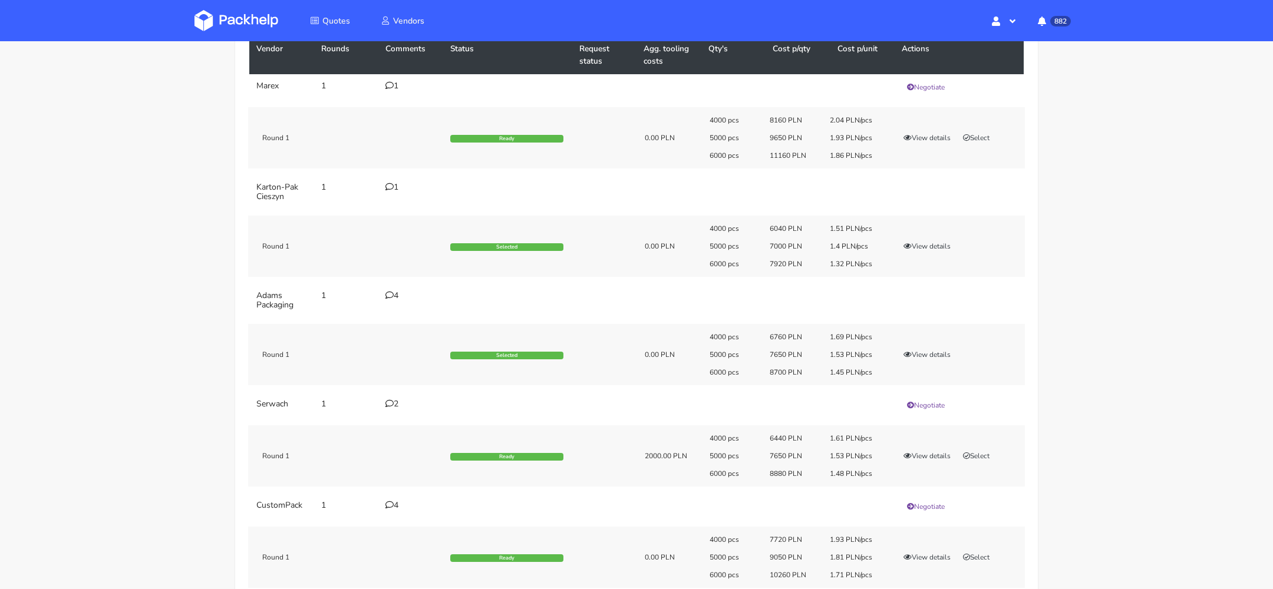
scroll to position [104, 0]
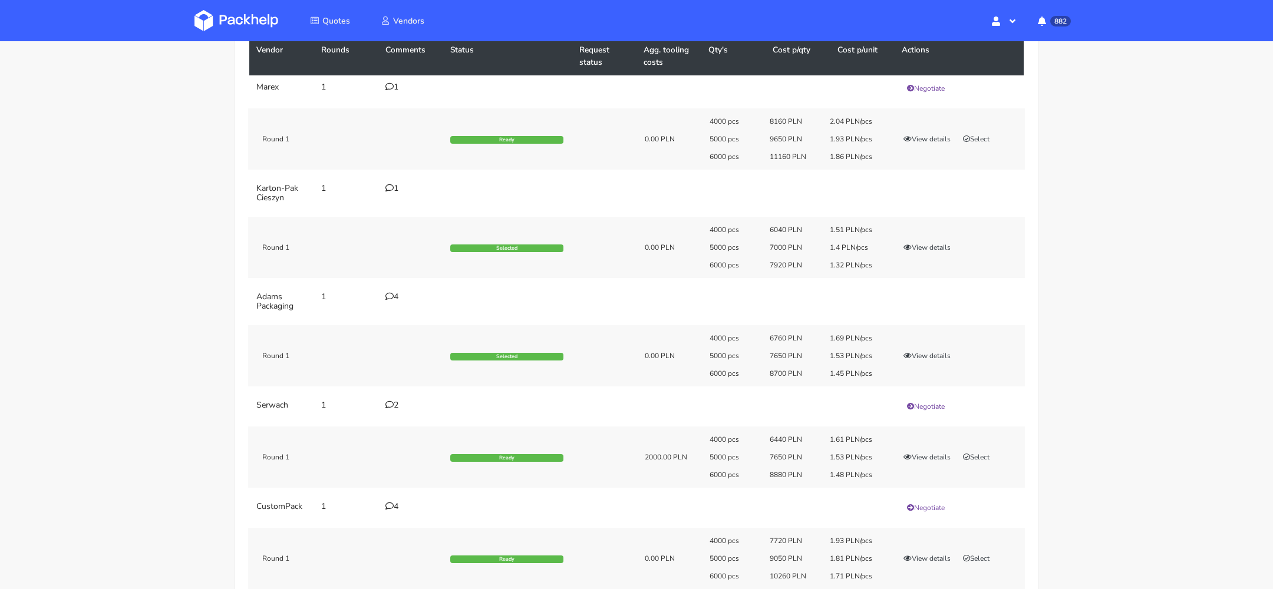
click at [391, 191] on div "1" at bounding box center [410, 188] width 51 height 9
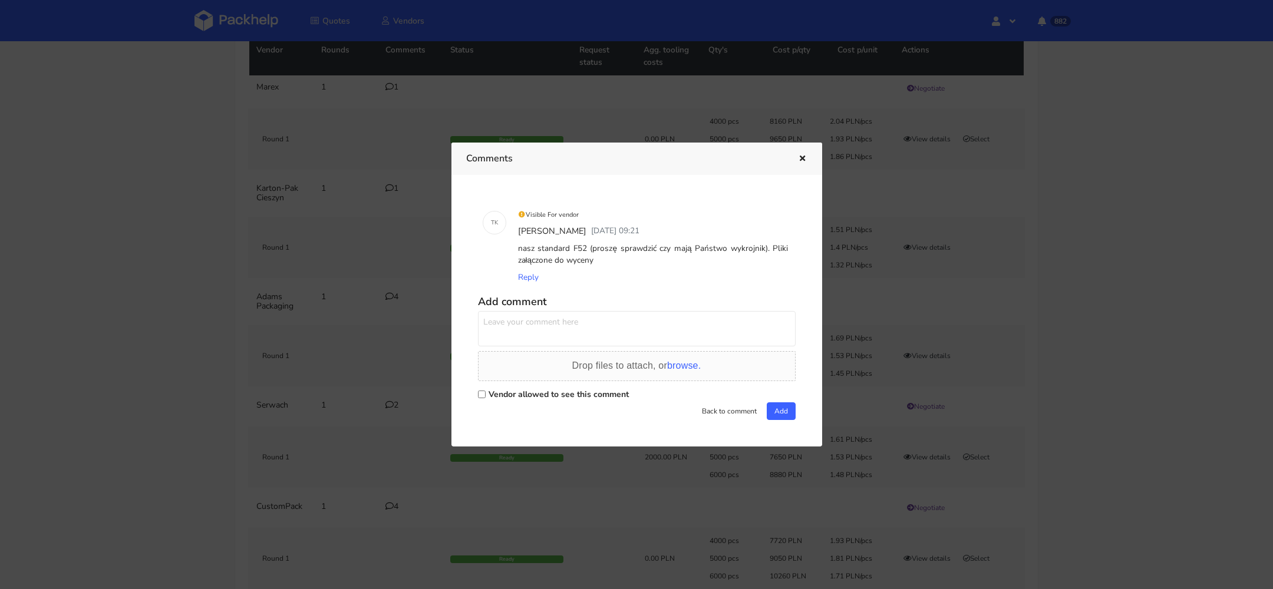
click at [798, 156] on icon "button" at bounding box center [802, 159] width 10 height 8
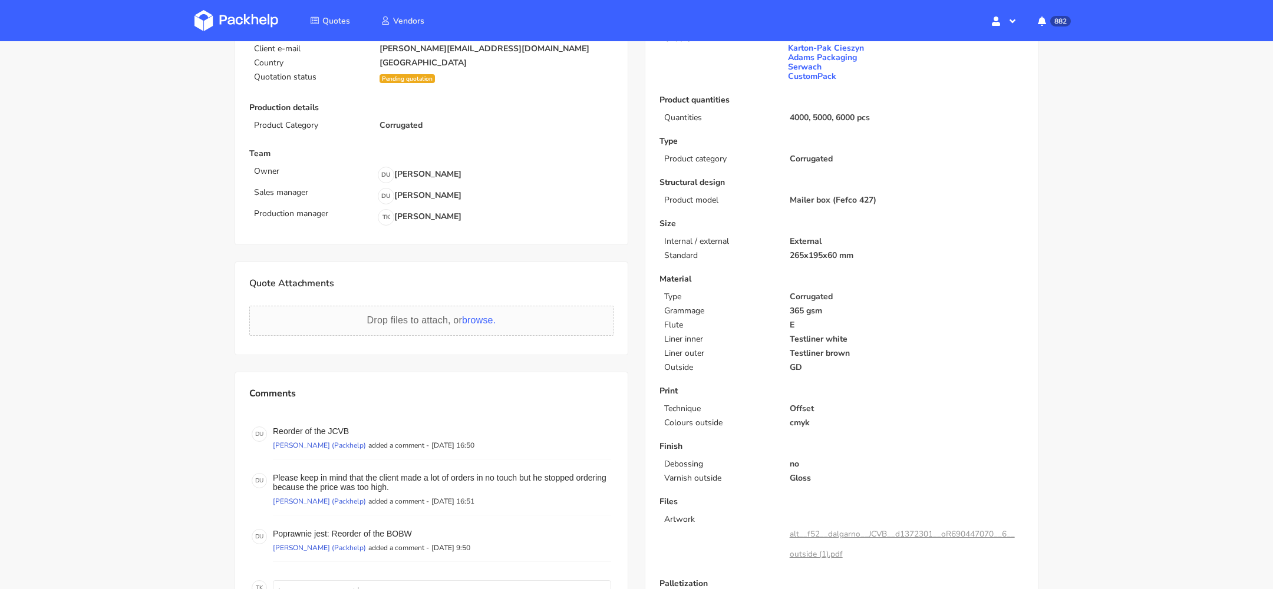
scroll to position [130, 0]
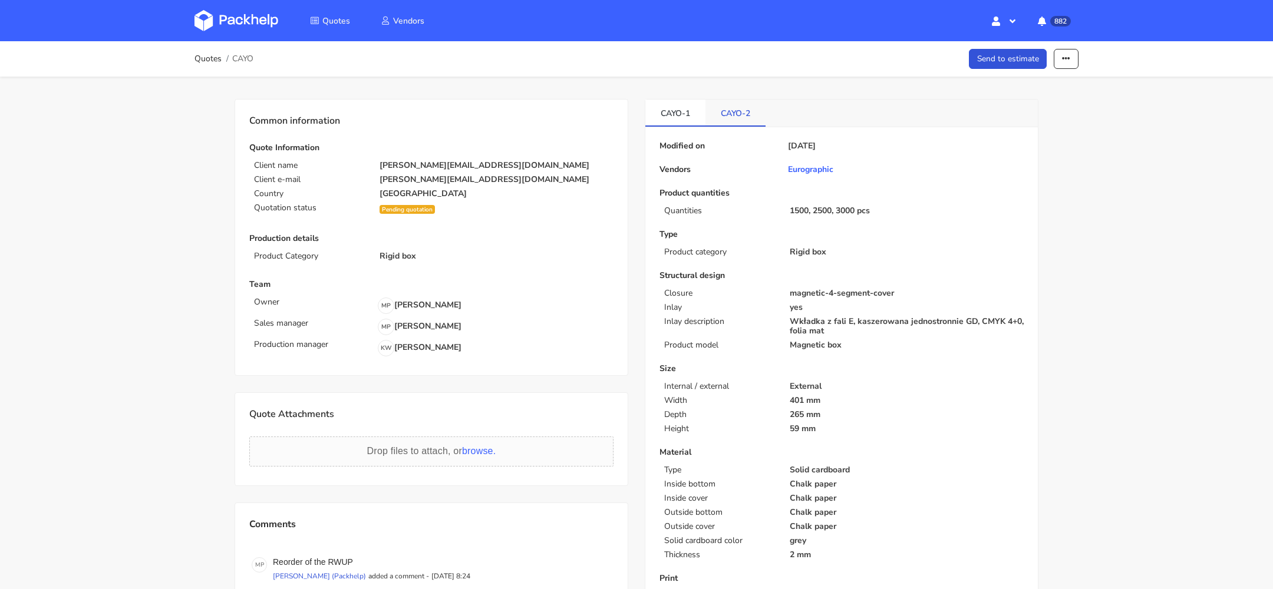
click at [733, 110] on link "CAYO-2" at bounding box center [735, 113] width 60 height 26
click at [729, 113] on link "CAYO-2" at bounding box center [735, 113] width 60 height 26
